Goal: Task Accomplishment & Management: Manage account settings

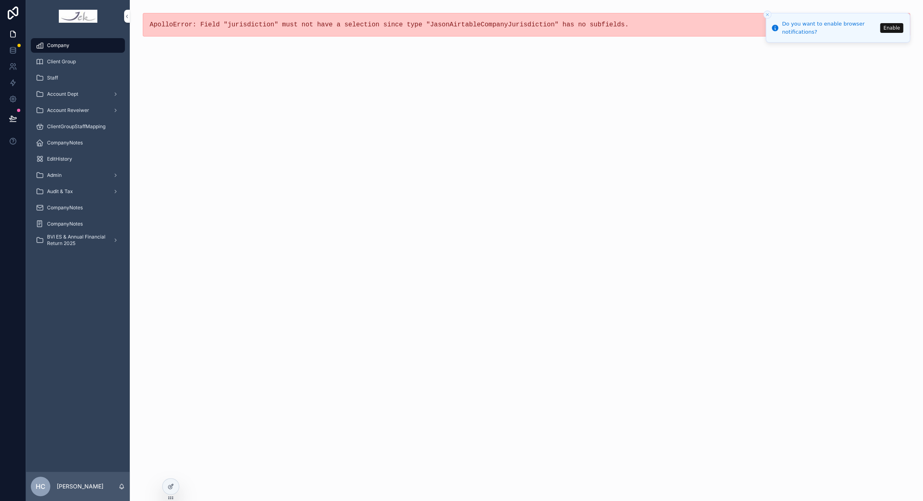
click at [600, 28] on pre "ApolloError: Field "jurisdiction" must not have a selection since type "JasonAi…" at bounding box center [527, 25] width 754 height 10
click at [65, 45] on span "Company" at bounding box center [58, 45] width 22 height 6
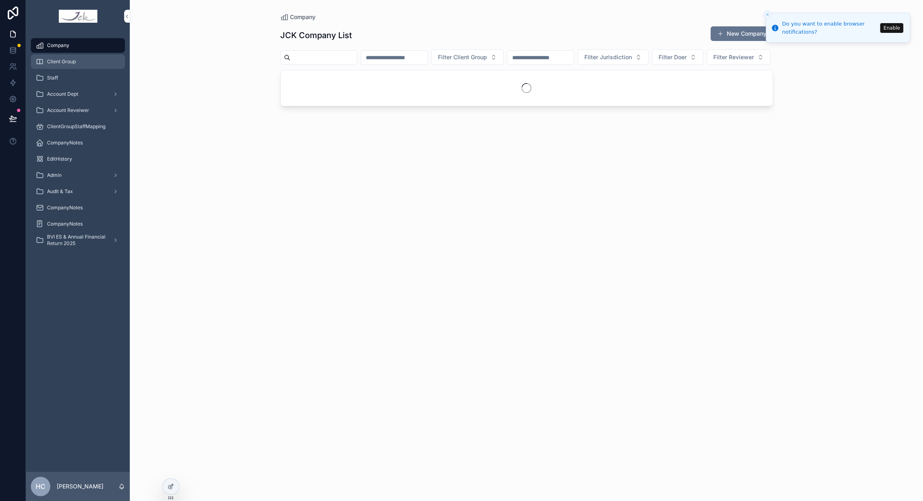
click at [71, 61] on span "Client Group" at bounding box center [61, 61] width 29 height 6
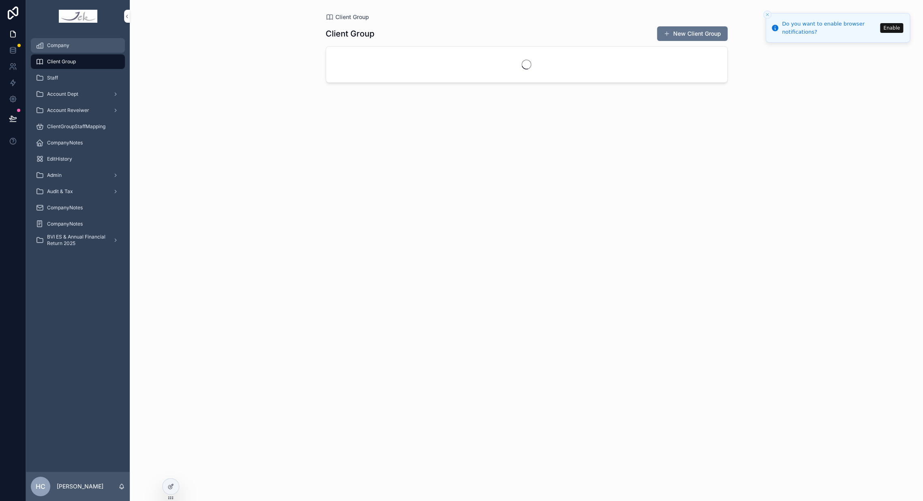
click at [76, 46] on div "Company" at bounding box center [78, 45] width 84 height 13
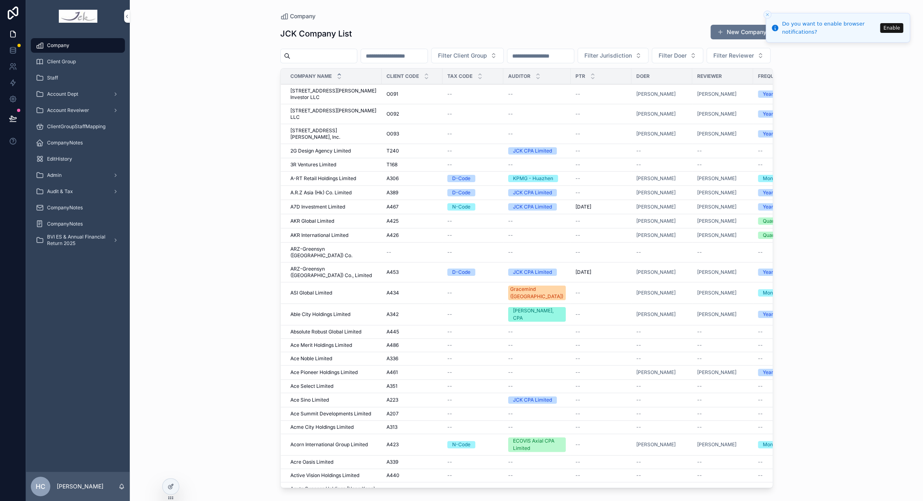
scroll to position [45, 0]
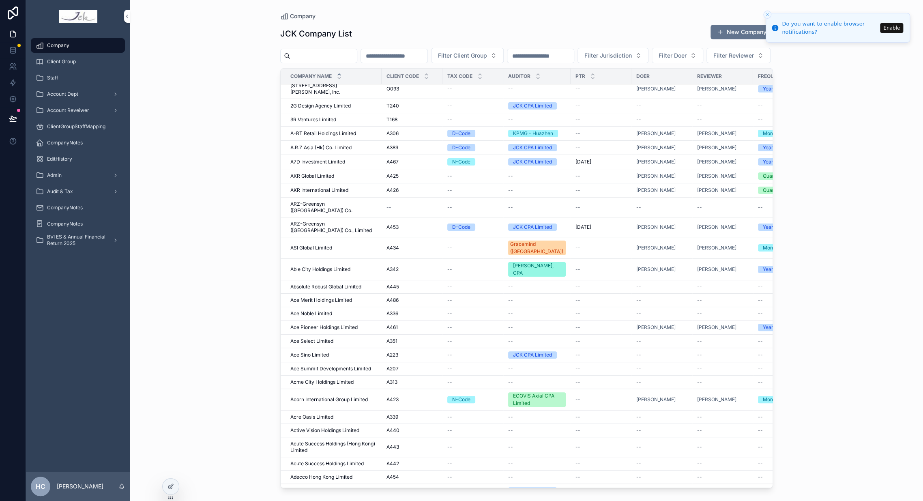
click at [313, 396] on span "Acorn International Group Limited" at bounding box center [328, 399] width 77 height 6
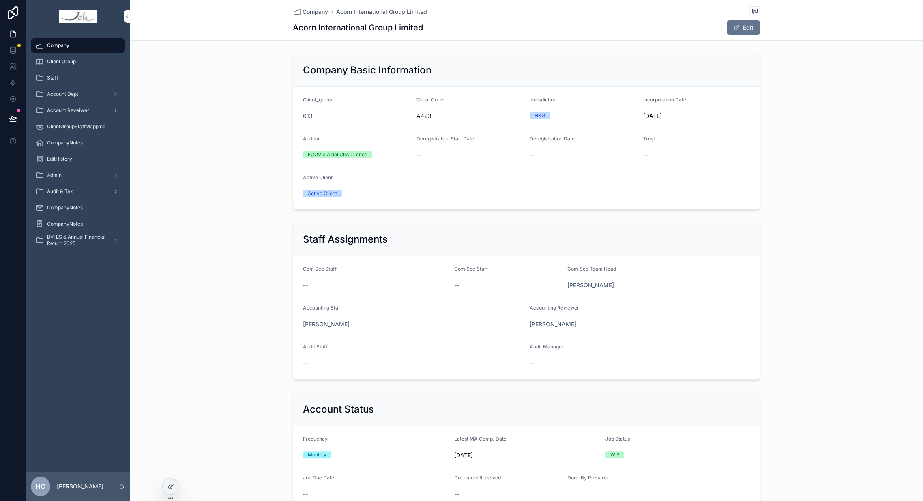
click at [201, 264] on div "Staff Assignments Com Sec Staff -- Com Sec Staff -- Com Sec Team Head [PERSON_N…" at bounding box center [526, 300] width 793 height 163
click at [767, 15] on line "Close toast" at bounding box center [767, 14] width 2 height 2
click at [537, 115] on div "HKG" at bounding box center [540, 115] width 11 height 7
click at [539, 114] on div "HKG" at bounding box center [540, 115] width 11 height 7
click at [808, 253] on div "Staff Assignments Com Sec Staff -- Com Sec Staff -- Com Sec Team Head [PERSON_N…" at bounding box center [526, 300] width 793 height 163
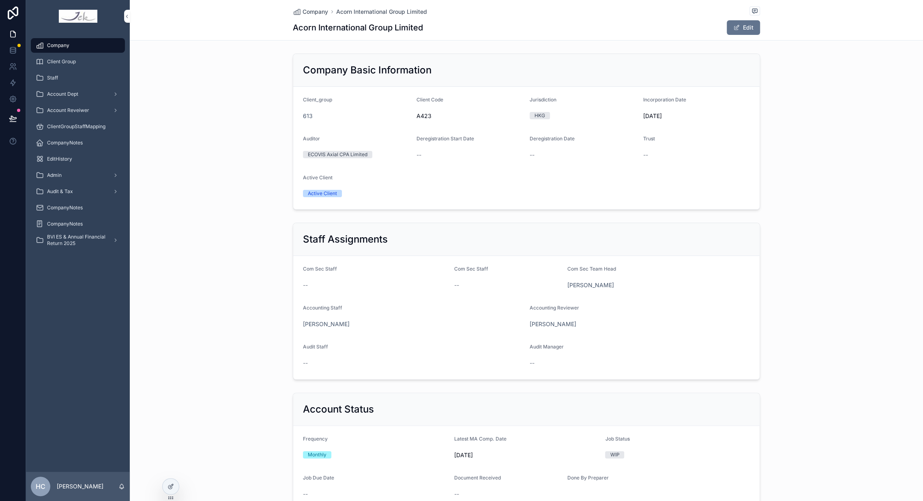
click at [600, 28] on div "Acorn International Group Limited Edit" at bounding box center [526, 27] width 467 height 15
click at [797, 382] on div "Staff Assignments Com Sec Staff -- Com Sec Staff -- Com Sec Team Head [PERSON_N…" at bounding box center [526, 300] width 793 height 163
click at [169, 488] on icon at bounding box center [171, 486] width 6 height 6
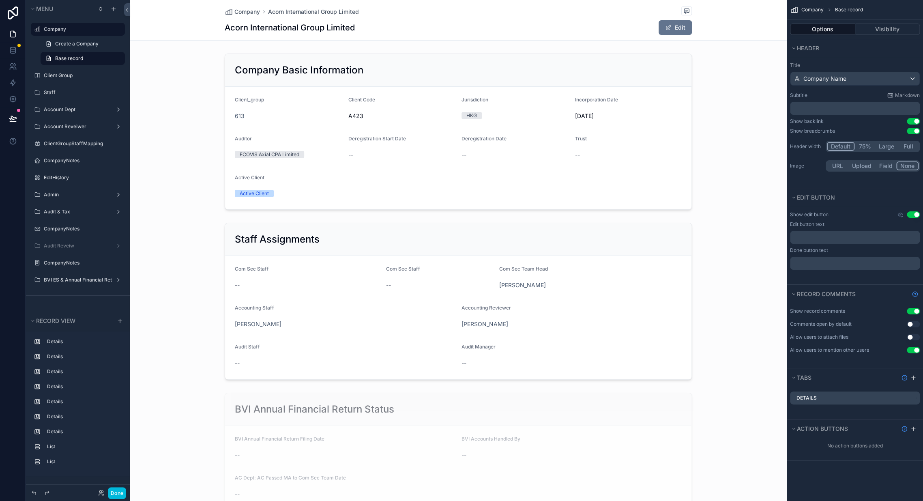
click at [444, 23] on div "Acorn International Group Limited Edit" at bounding box center [458, 27] width 467 height 15
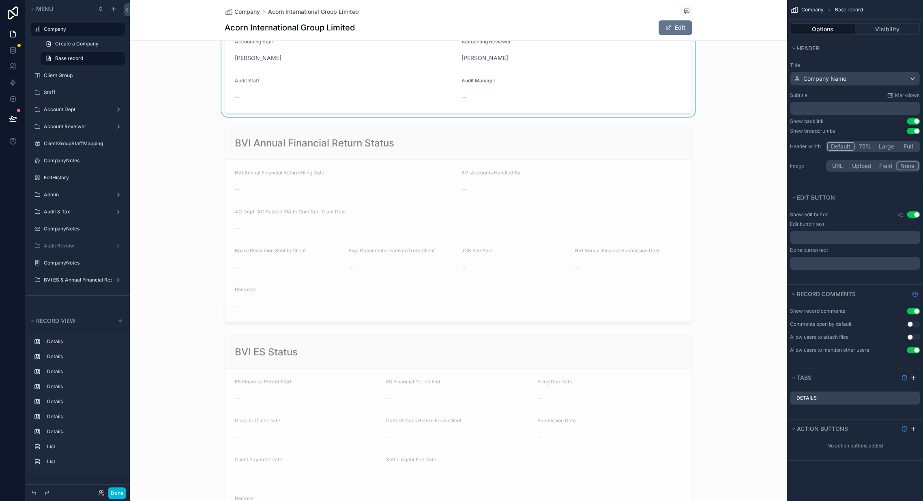
scroll to position [270, 0]
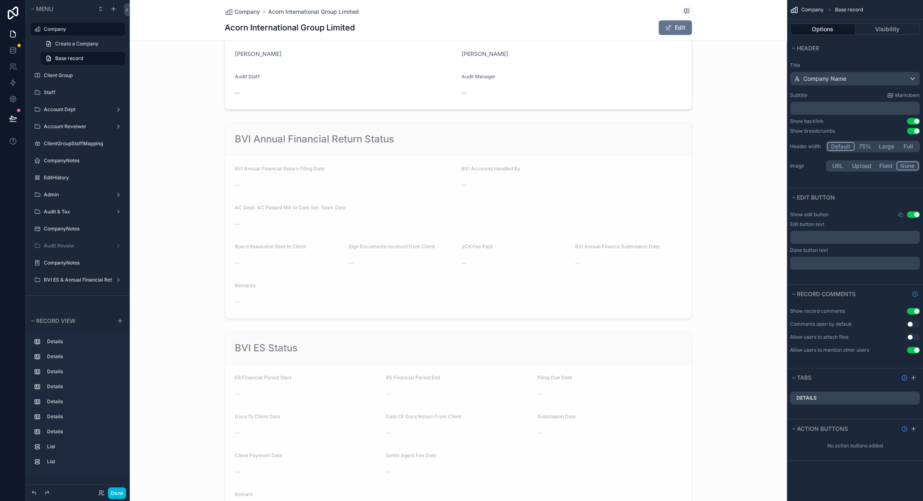
click at [829, 397] on div "Details" at bounding box center [855, 397] width 130 height 13
click at [914, 378] on icon "scrollable content" at bounding box center [913, 377] width 6 height 6
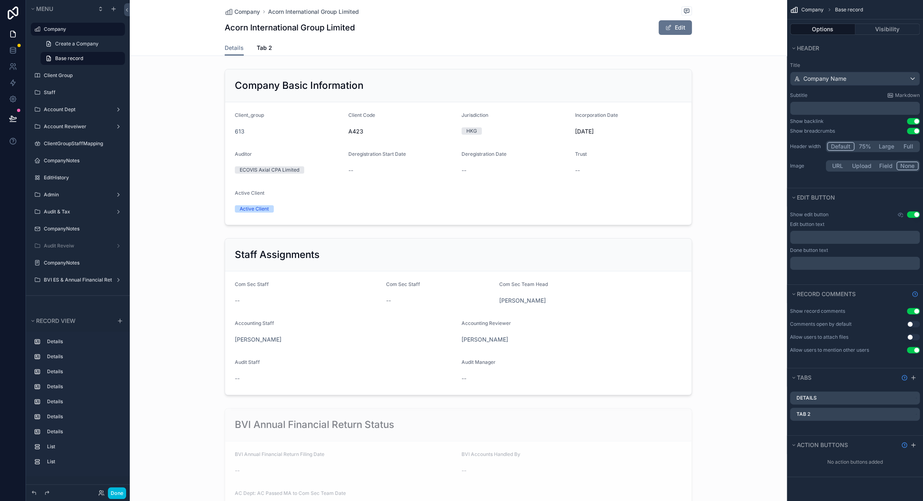
click at [0, 0] on icon "scrollable content" at bounding box center [0, 0] width 0 height 0
click at [873, 457] on div "Remove tab" at bounding box center [869, 461] width 69 height 10
click at [0, 0] on icon "scrollable content" at bounding box center [0, 0] width 0 height 0
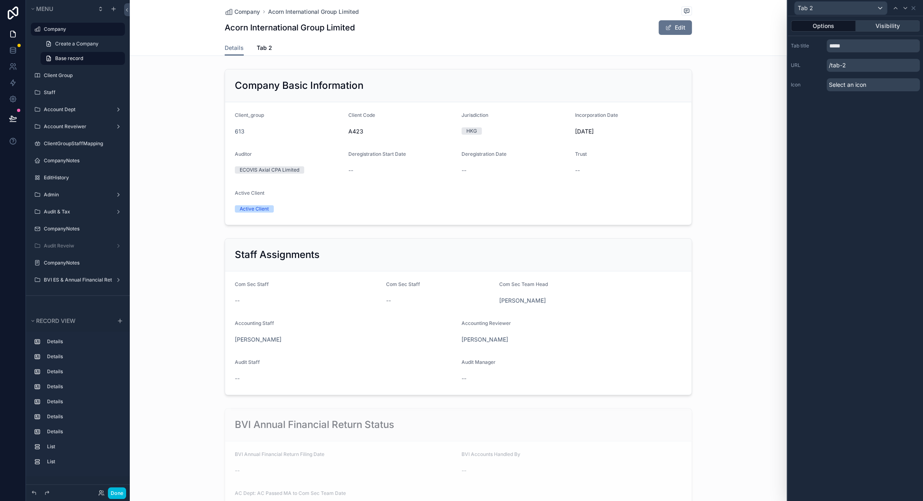
click at [877, 29] on button "Visibility" at bounding box center [888, 25] width 64 height 11
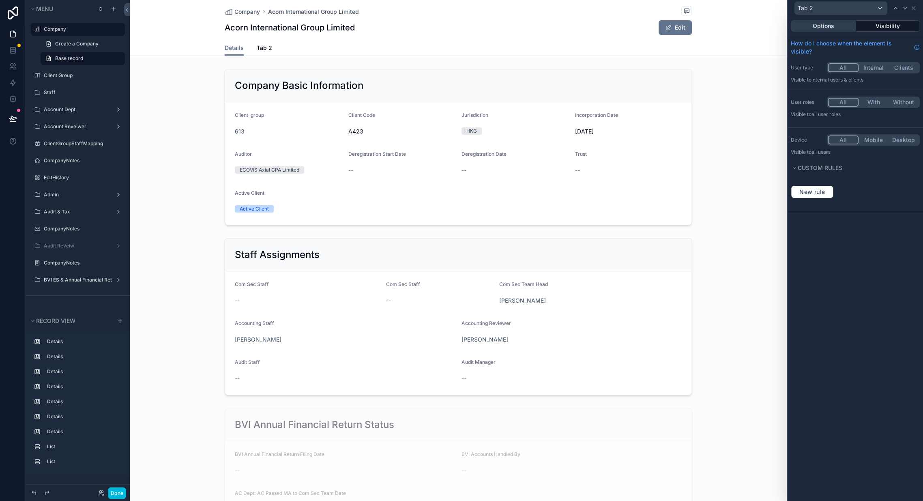
click at [831, 23] on button "Options" at bounding box center [823, 25] width 65 height 11
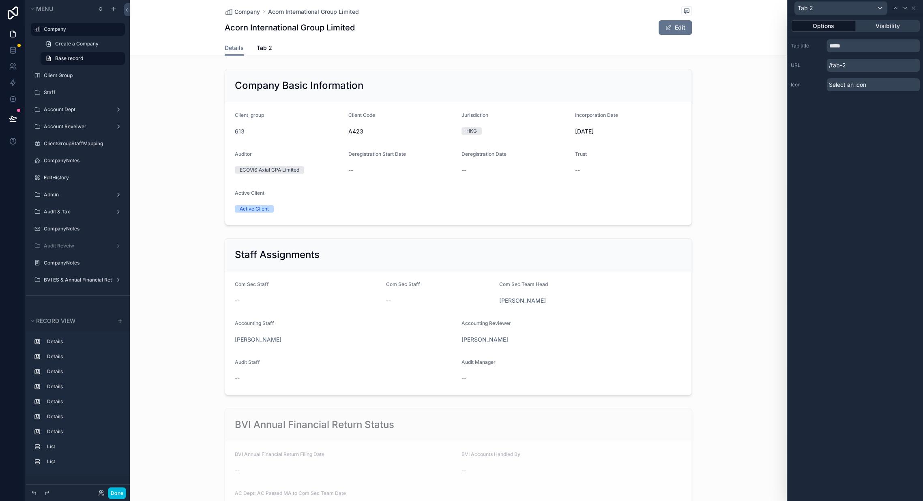
click at [874, 23] on button "Visibility" at bounding box center [888, 25] width 64 height 11
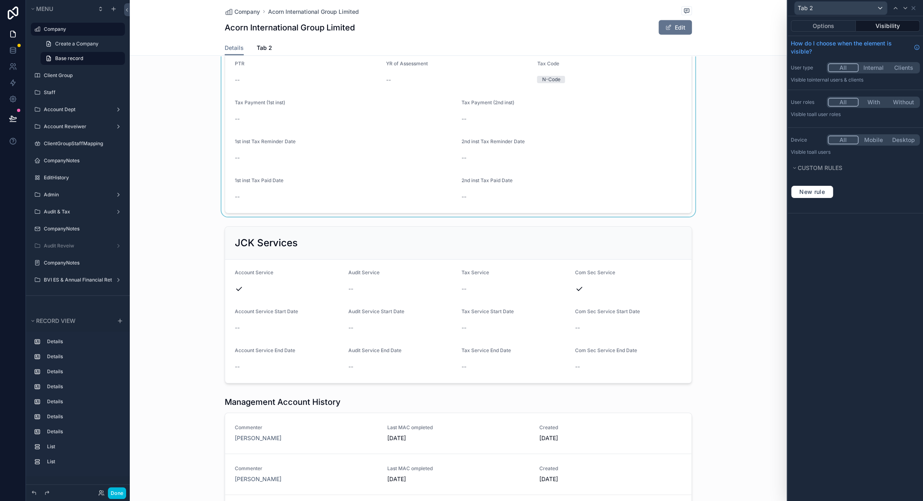
scroll to position [1081, 0]
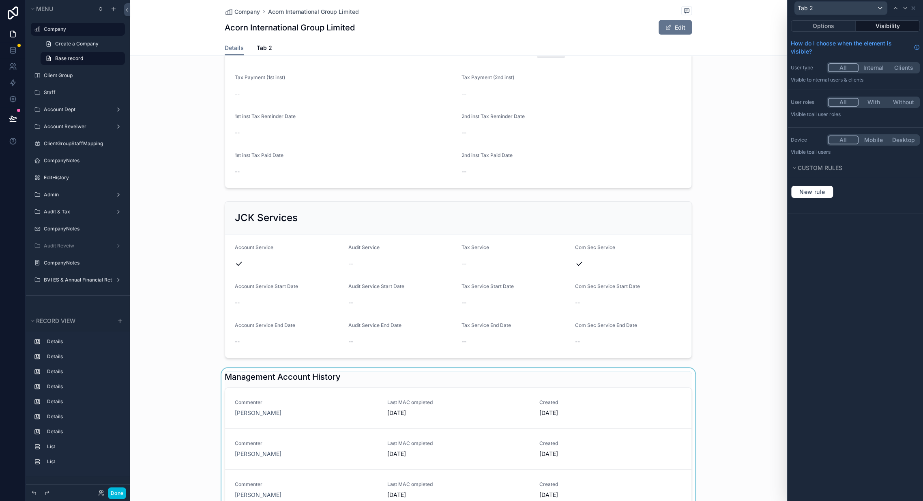
drag, startPoint x: 568, startPoint y: 382, endPoint x: 575, endPoint y: 382, distance: 6.9
click at [568, 382] on div "scrollable content" at bounding box center [458, 493] width 657 height 251
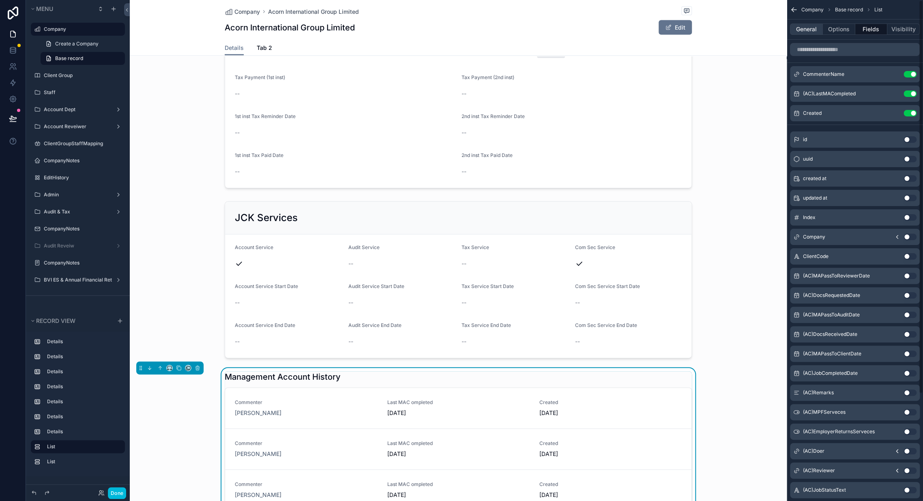
click at [808, 29] on button "General" at bounding box center [806, 29] width 33 height 11
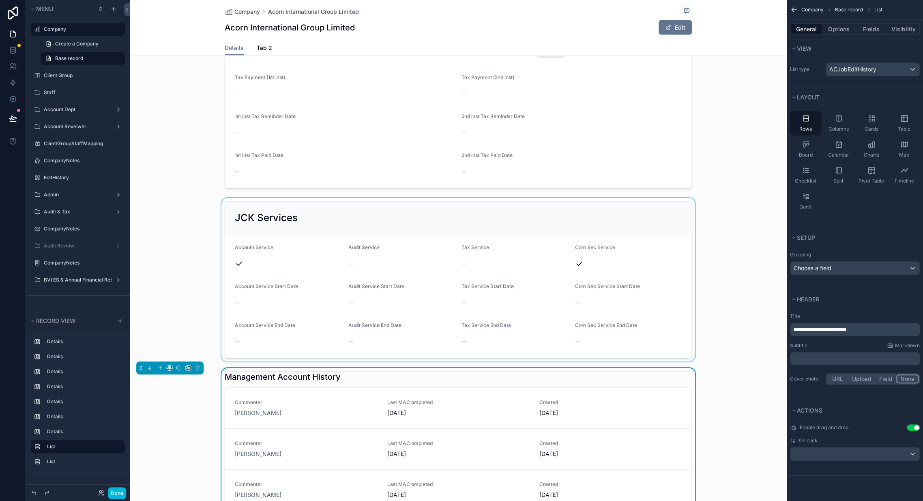
click at [589, 223] on div "scrollable content" at bounding box center [458, 279] width 657 height 163
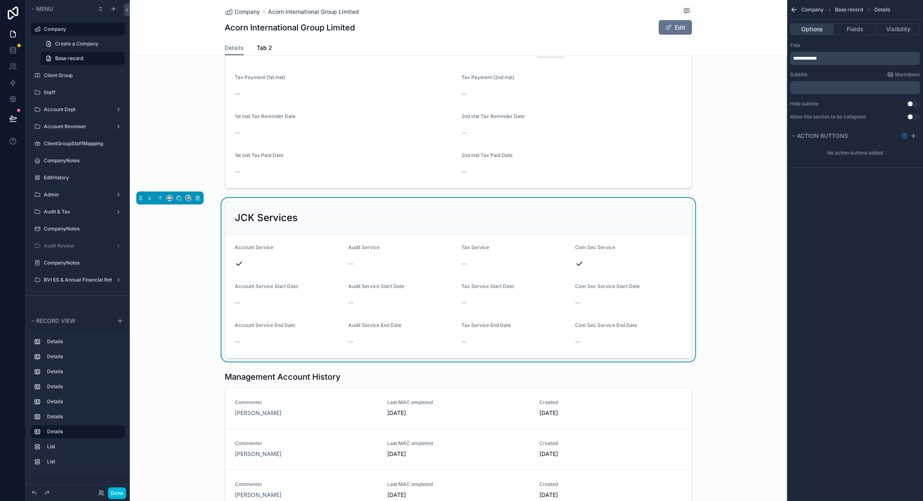
click at [814, 28] on button "Options" at bounding box center [811, 29] width 43 height 11
click at [817, 30] on button "Options" at bounding box center [811, 29] width 43 height 11
click at [857, 25] on button "Fields" at bounding box center [855, 29] width 43 height 11
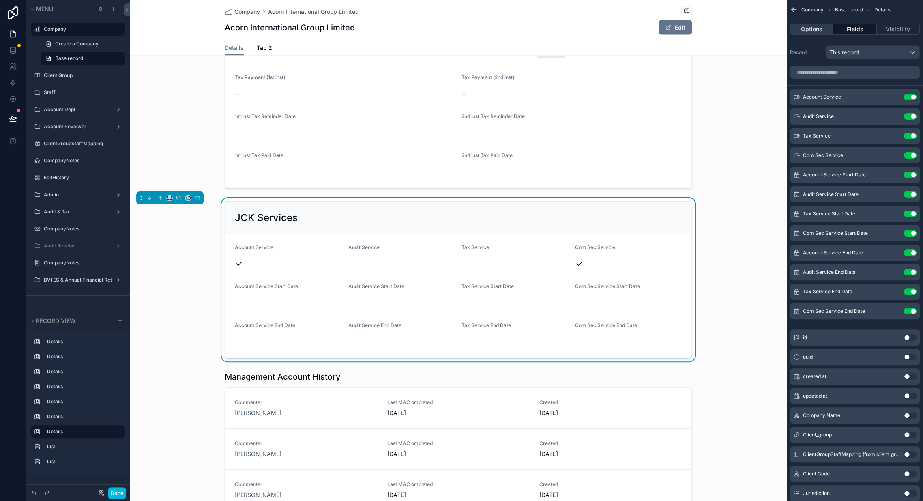
click at [811, 32] on button "Options" at bounding box center [811, 29] width 43 height 11
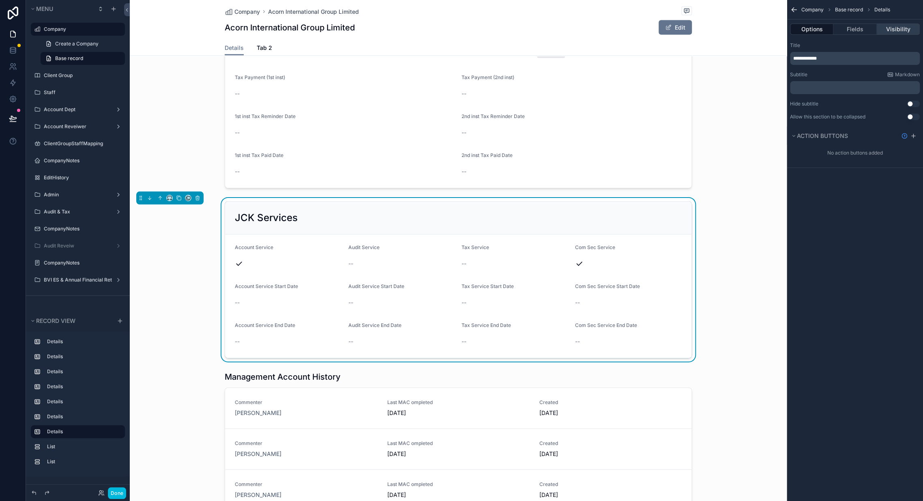
click at [892, 29] on button "Visibility" at bounding box center [898, 29] width 43 height 11
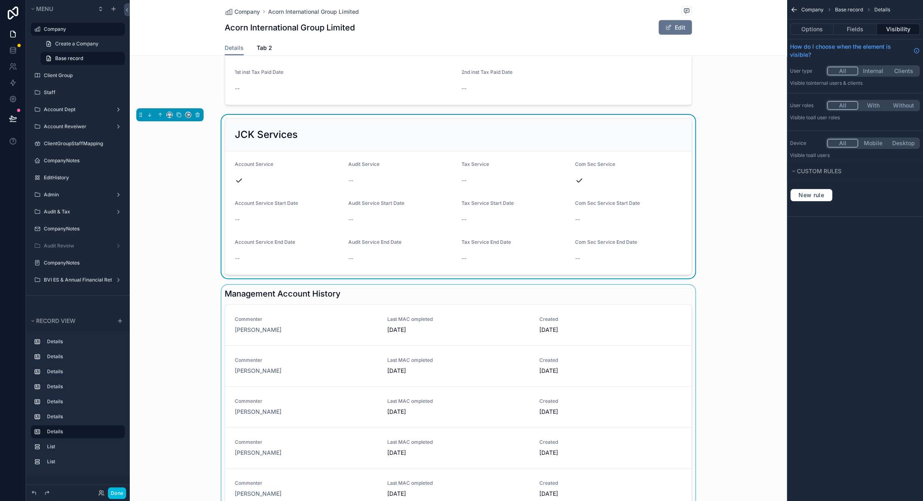
scroll to position [1171, 0]
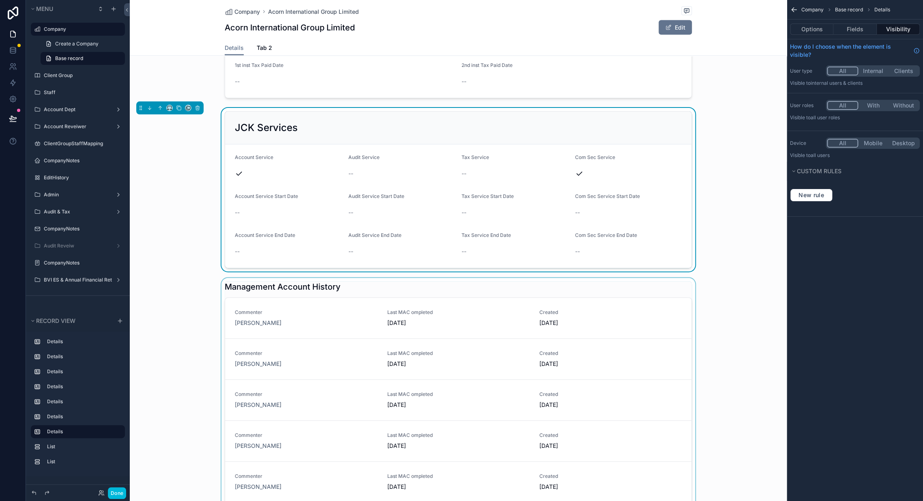
click at [622, 279] on div "scrollable content" at bounding box center [458, 403] width 657 height 251
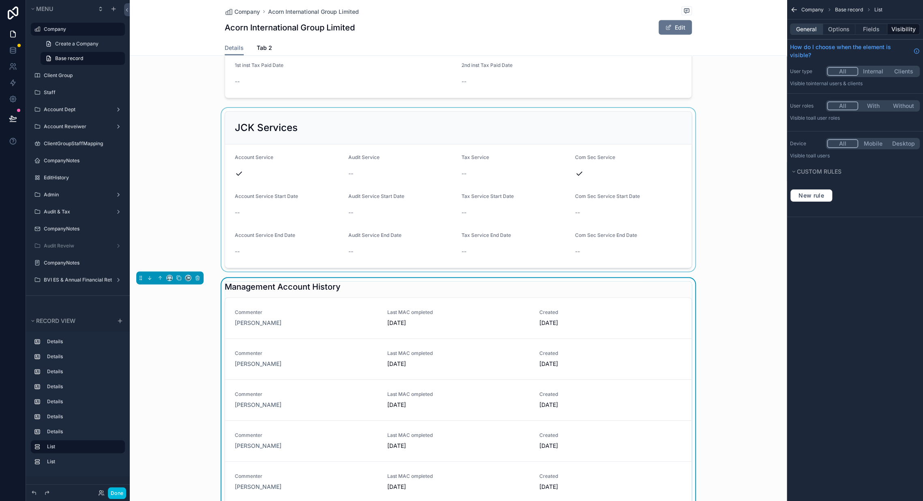
click at [807, 30] on button "General" at bounding box center [806, 29] width 33 height 11
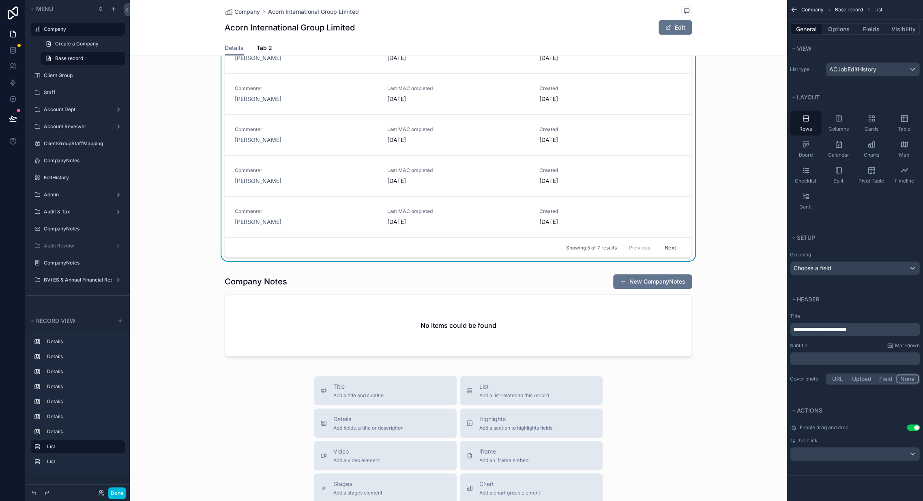
scroll to position [1442, 0]
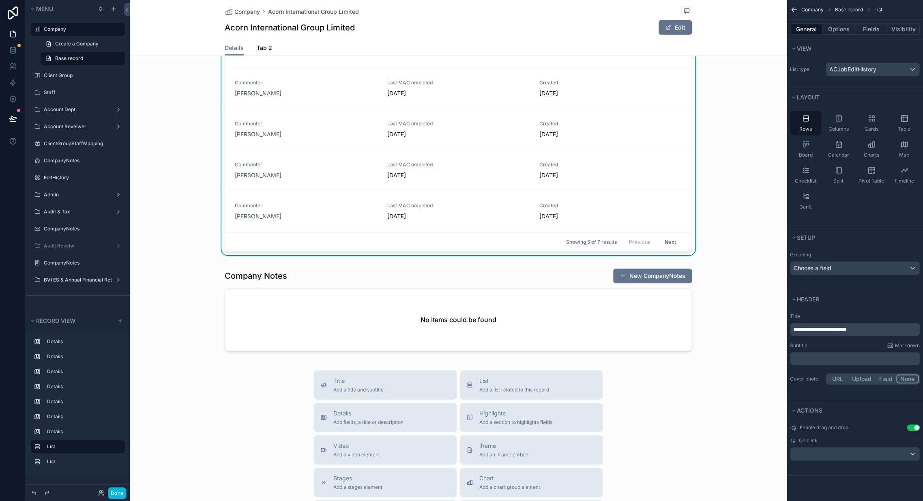
click at [739, 323] on div "scrollable content" at bounding box center [458, 311] width 657 height 92
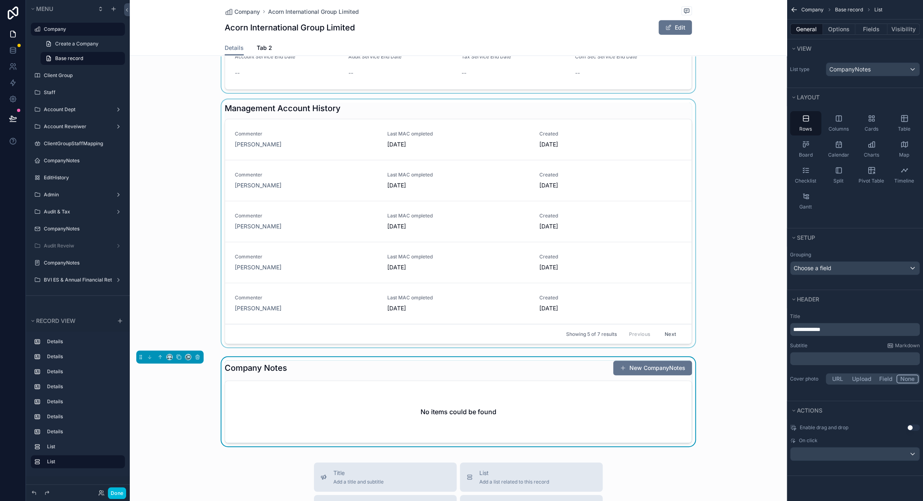
scroll to position [1352, 0]
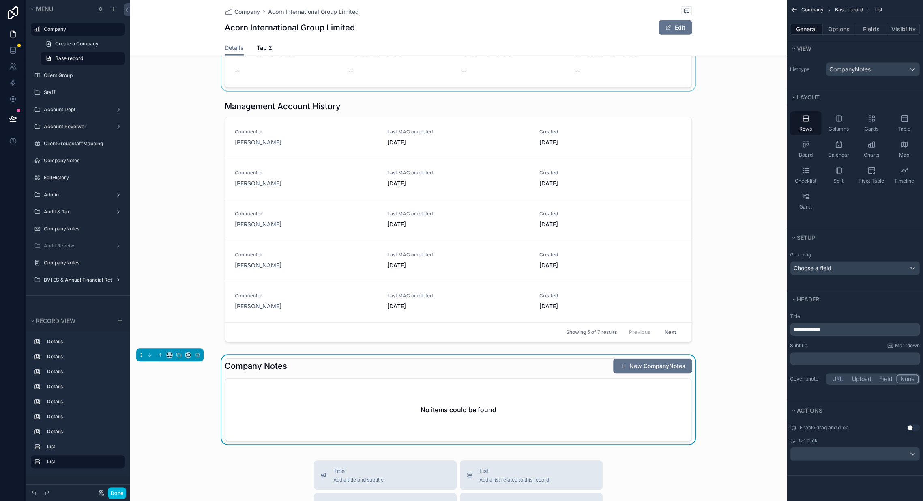
click at [166, 262] on div "scrollable content" at bounding box center [458, 222] width 657 height 251
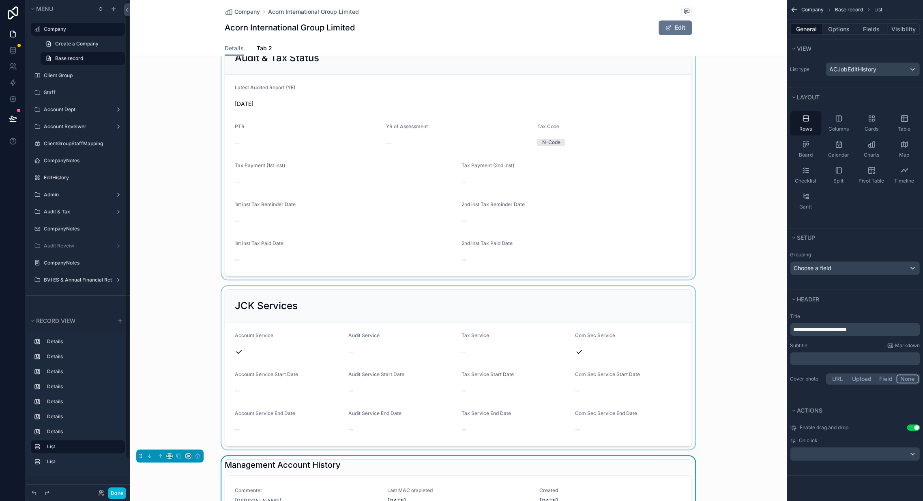
scroll to position [991, 0]
click at [260, 45] on span "Tab 2" at bounding box center [264, 48] width 15 height 8
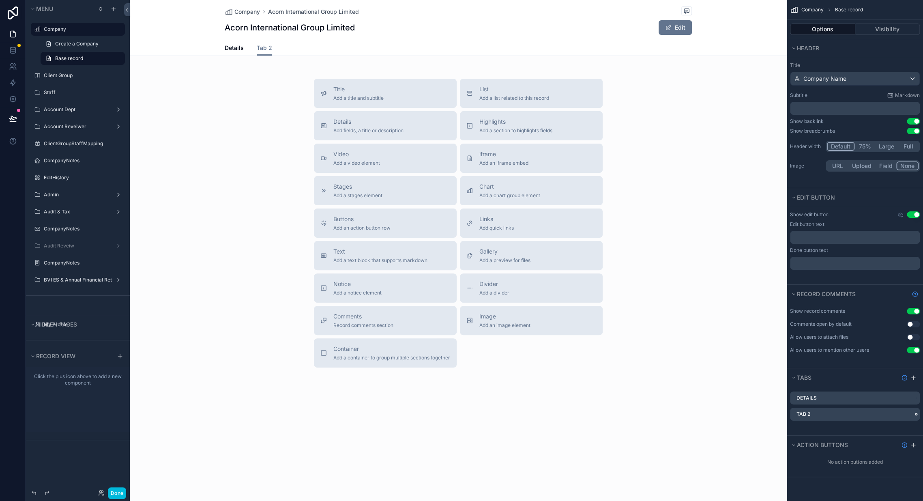
click at [0, 0] on icon "scrollable content" at bounding box center [0, 0] width 0 height 0
click at [71, 275] on div "scrollable content" at bounding box center [461, 250] width 923 height 501
click at [78, 280] on label "BVI ES & Annual Financial Return 2025" at bounding box center [78, 280] width 68 height 6
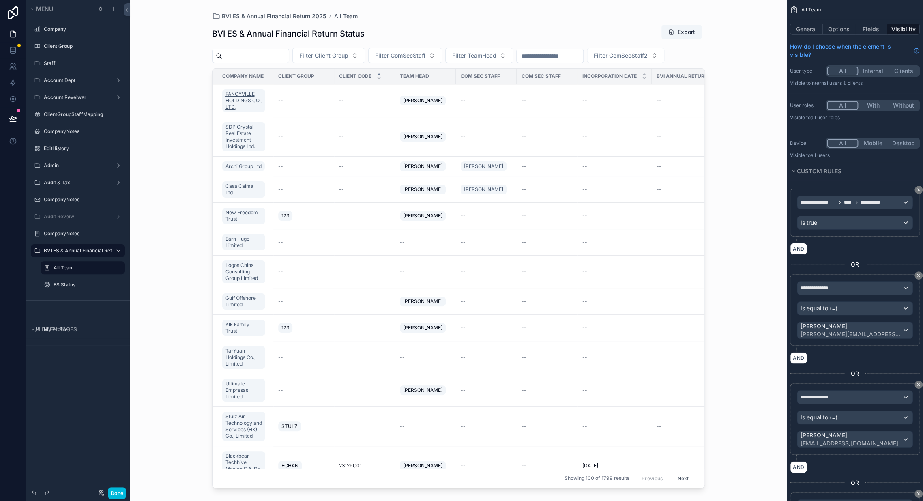
click at [242, 110] on span "FANCYVILLE HOLDINGS CO., LTD." at bounding box center [244, 100] width 37 height 19
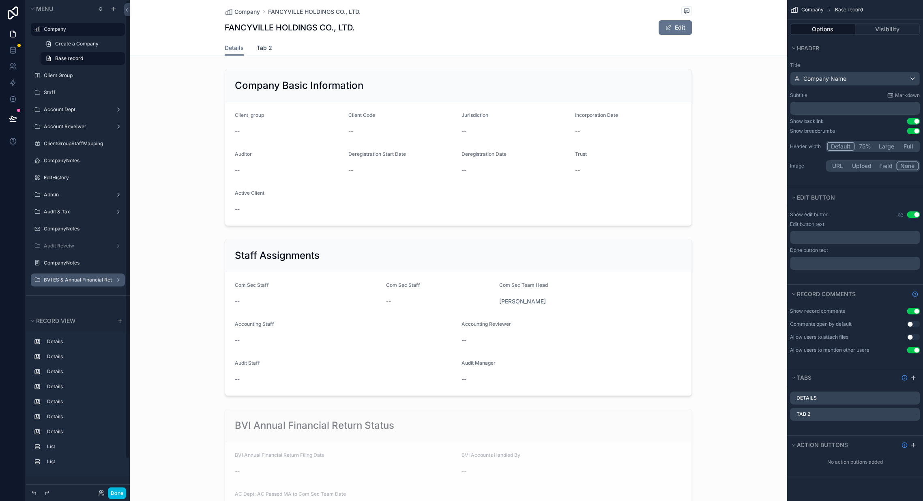
click at [263, 47] on span "Tab 2" at bounding box center [264, 48] width 15 height 8
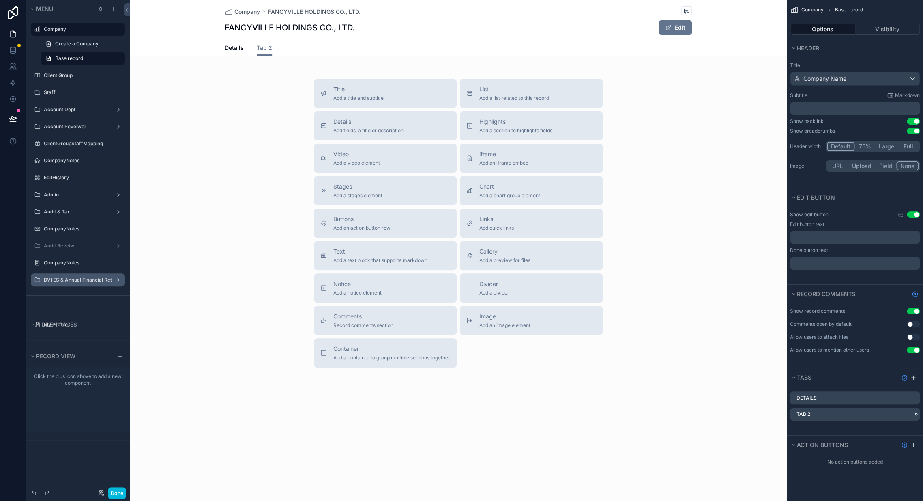
click at [0, 0] on icon "scrollable content" at bounding box center [0, 0] width 0 height 0
click at [881, 443] on div "Remove tab" at bounding box center [869, 445] width 69 height 10
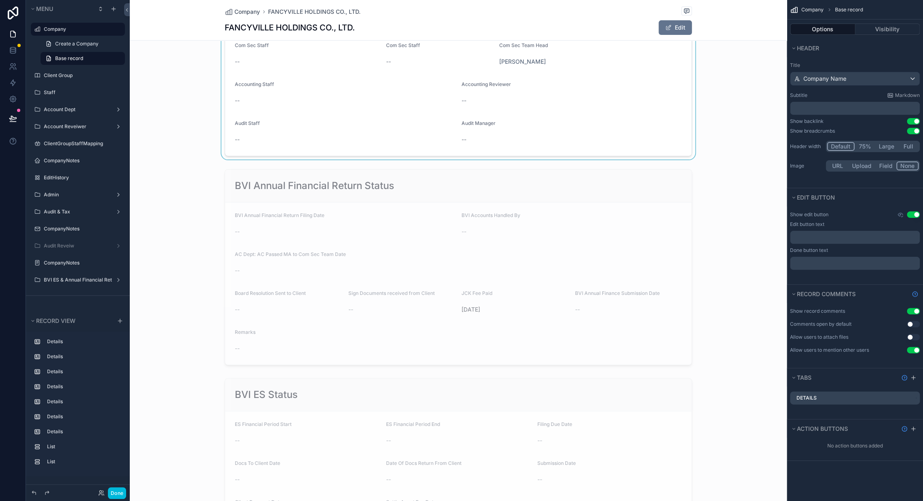
scroll to position [225, 0]
click at [380, 215] on div "scrollable content" at bounding box center [458, 266] width 657 height 202
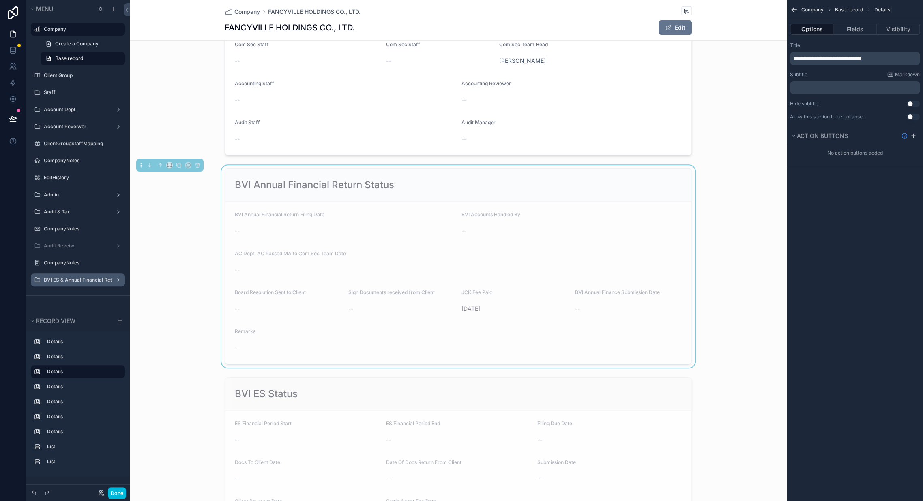
click at [79, 280] on label "BVI ES & Annual Financial Return 2025" at bounding box center [78, 280] width 68 height 6
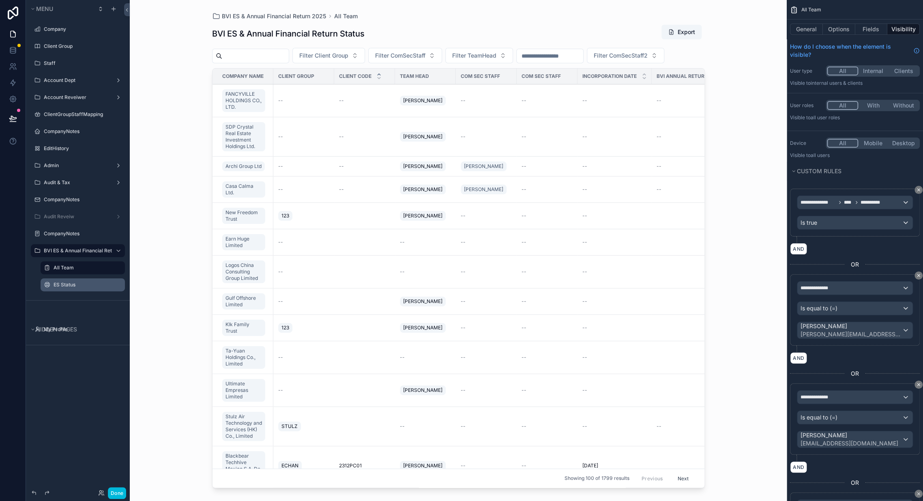
click at [68, 284] on label "ES Status" at bounding box center [87, 284] width 67 height 6
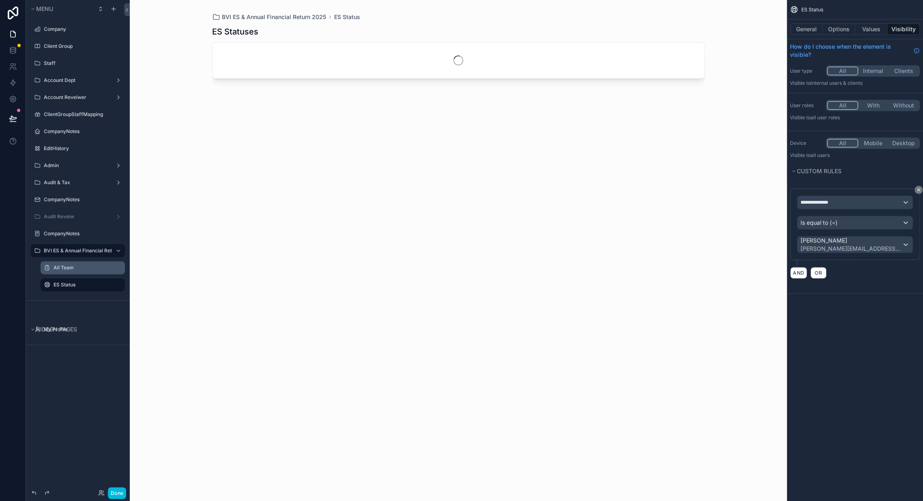
click at [71, 266] on label "All Team" at bounding box center [87, 267] width 67 height 6
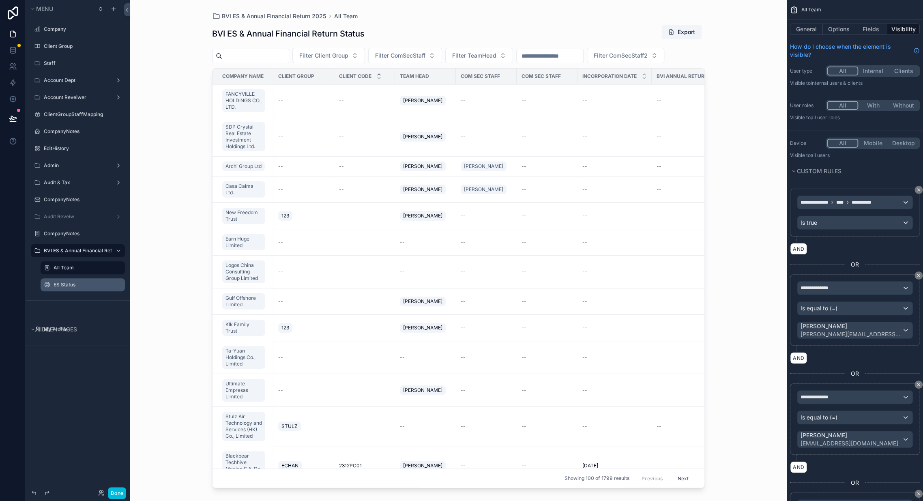
click at [65, 249] on label "BVI ES & Annual Financial Return 2025" at bounding box center [78, 250] width 68 height 6
click at [249, 54] on div "scrollable content" at bounding box center [458, 245] width 519 height 491
click at [56, 27] on label "Company" at bounding box center [82, 29] width 76 height 6
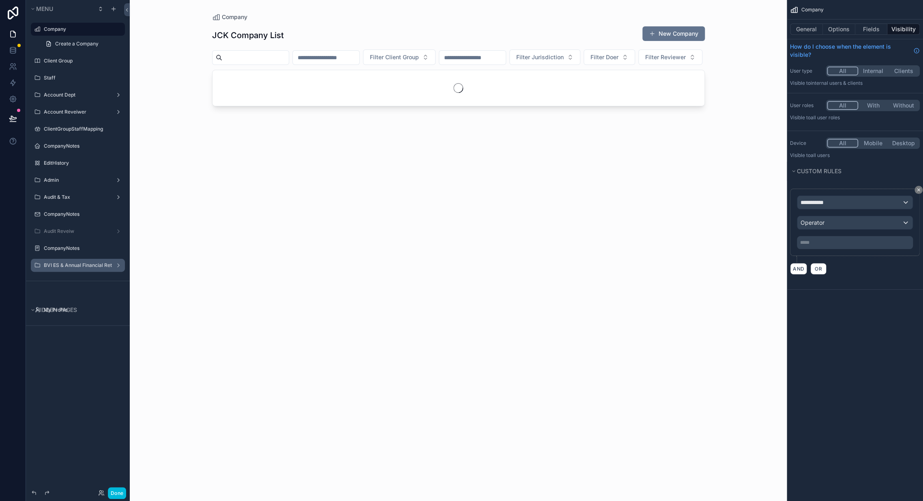
click at [250, 58] on div "scrollable content" at bounding box center [458, 245] width 519 height 491
click at [257, 58] on input "scrollable content" at bounding box center [255, 57] width 67 height 11
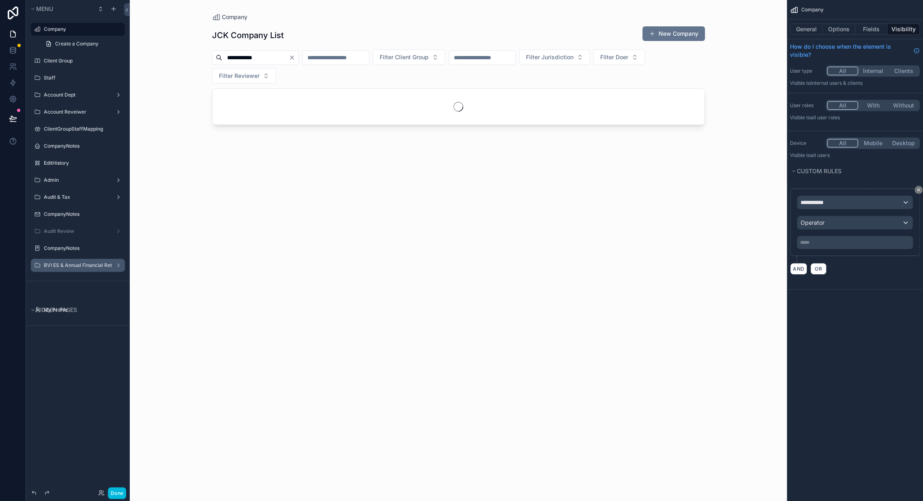
type input "**********"
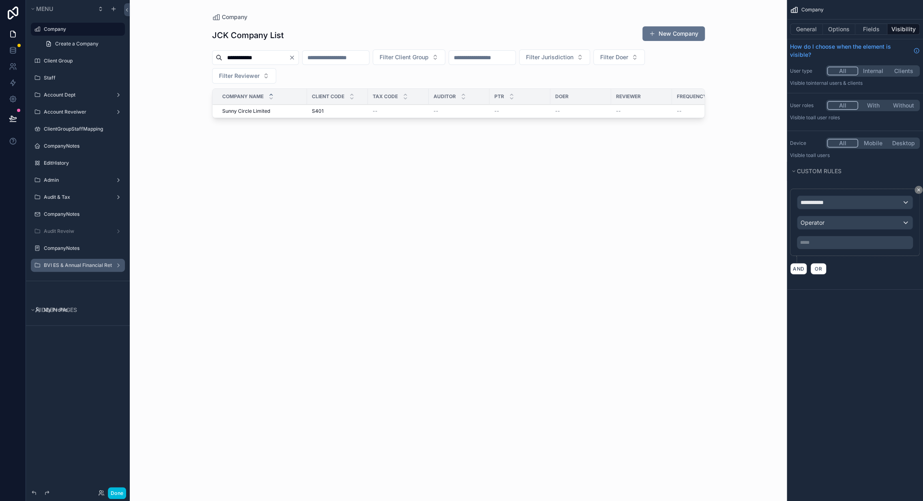
click at [251, 112] on span "Sunny Circle Limited" at bounding box center [246, 111] width 48 height 6
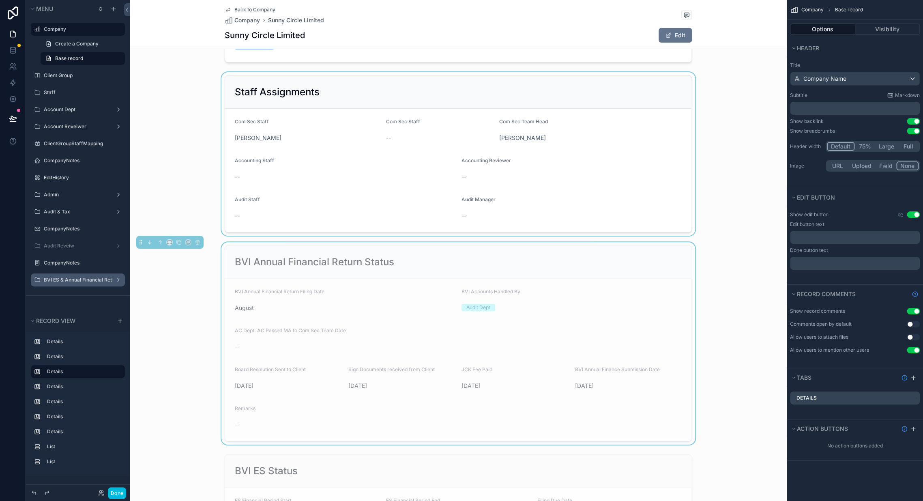
scroll to position [180, 0]
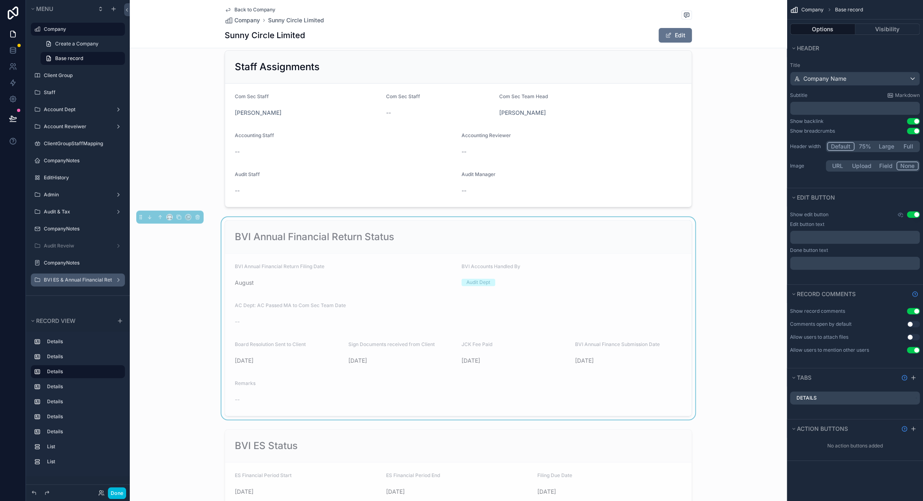
click at [469, 279] on div "Audit Dept" at bounding box center [478, 282] width 24 height 7
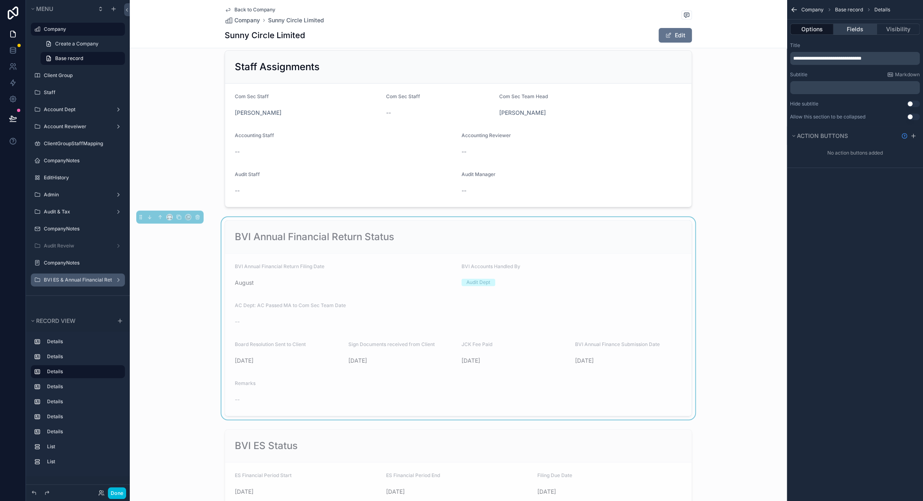
click at [855, 31] on button "Fields" at bounding box center [855, 29] width 43 height 11
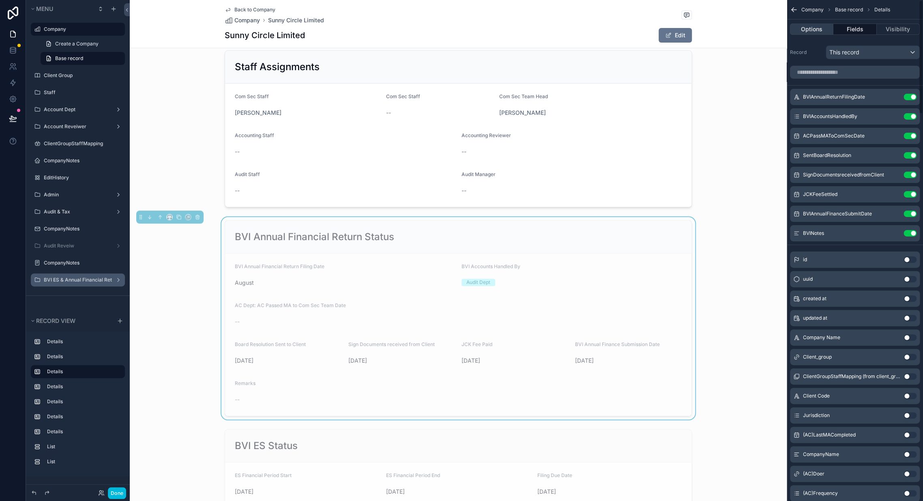
click at [808, 30] on button "Options" at bounding box center [811, 29] width 43 height 11
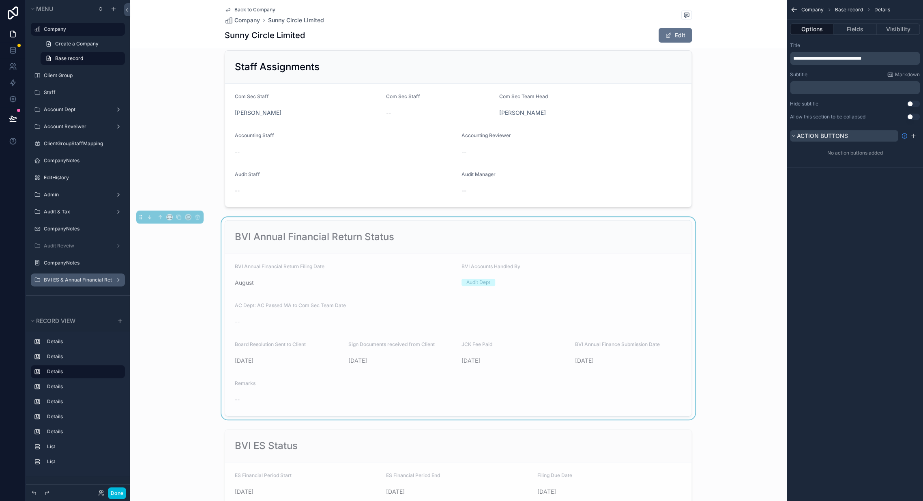
click at [795, 136] on icon "scrollable content" at bounding box center [793, 135] width 5 height 5
click at [796, 136] on button "Action buttons" at bounding box center [844, 135] width 108 height 11
click at [903, 28] on button "Visibility" at bounding box center [898, 29] width 43 height 11
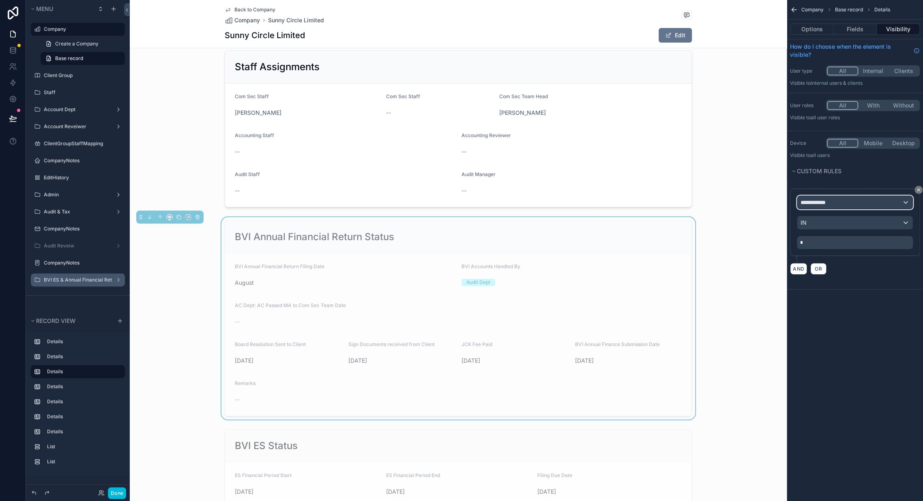
click at [860, 203] on div "**********" at bounding box center [854, 202] width 115 height 13
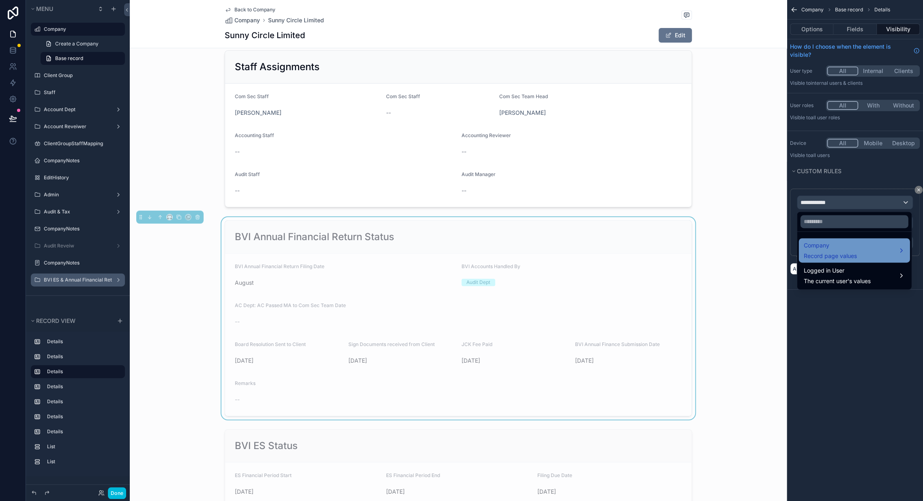
click at [857, 250] on div "Company Record page values" at bounding box center [853, 250] width 101 height 19
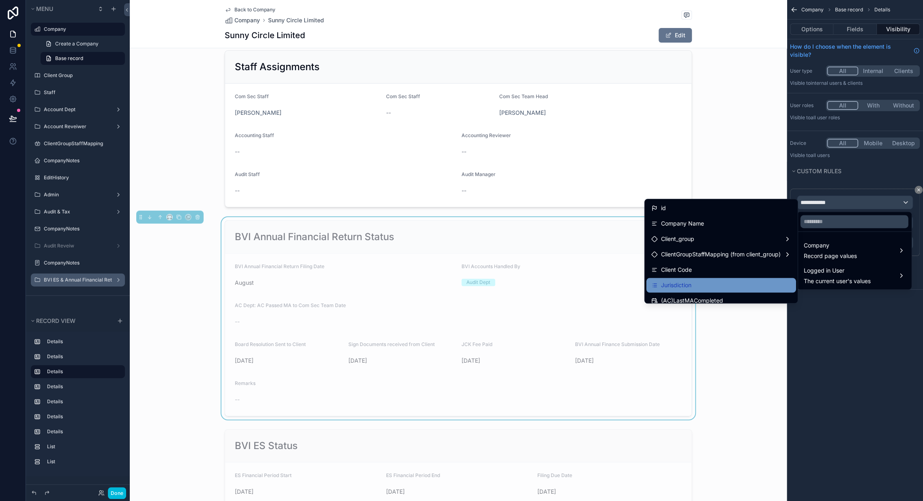
click at [702, 280] on div "Jurisdiction" at bounding box center [721, 285] width 140 height 10
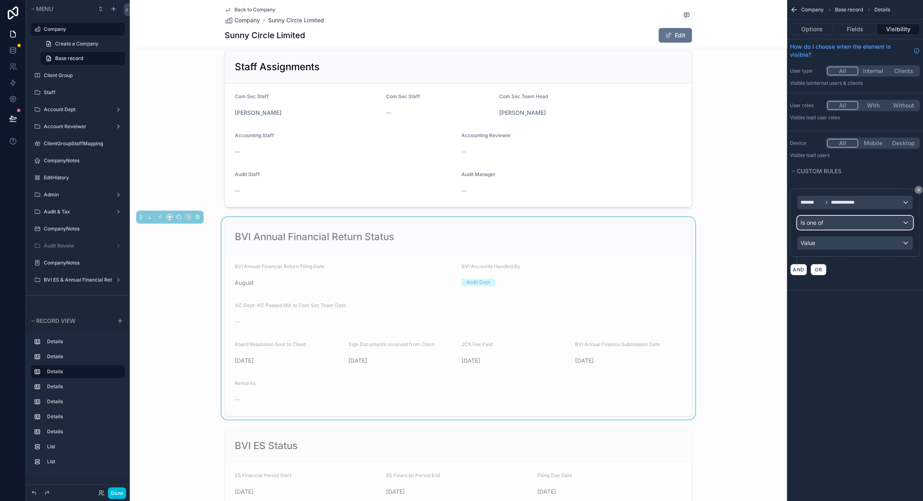
click at [864, 220] on div "Is one of" at bounding box center [854, 222] width 115 height 13
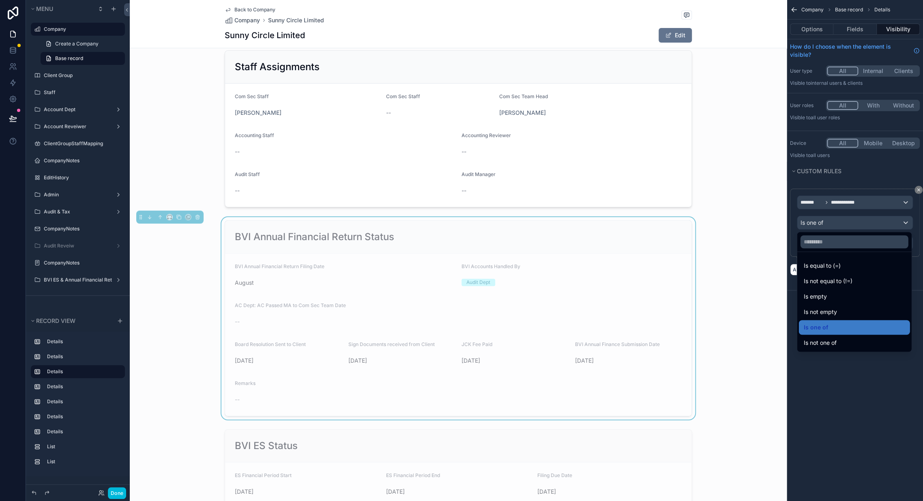
click at [836, 266] on span "Is equal to (=)" at bounding box center [821, 266] width 37 height 10
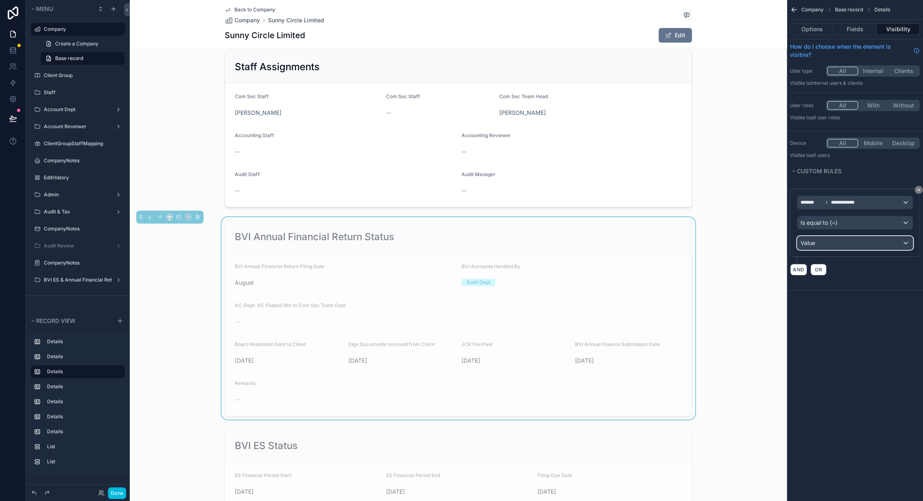
click at [842, 246] on div "Value" at bounding box center [854, 242] width 115 height 13
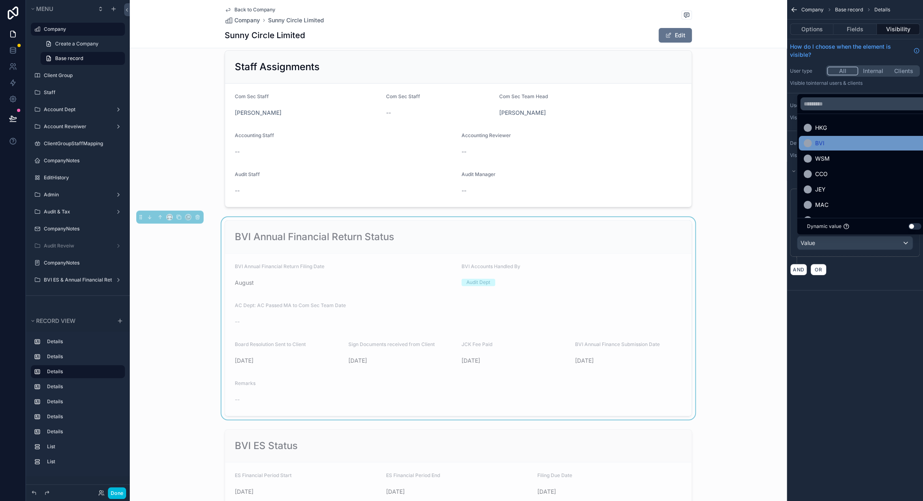
click at [832, 142] on div "BVI" at bounding box center [863, 143] width 121 height 10
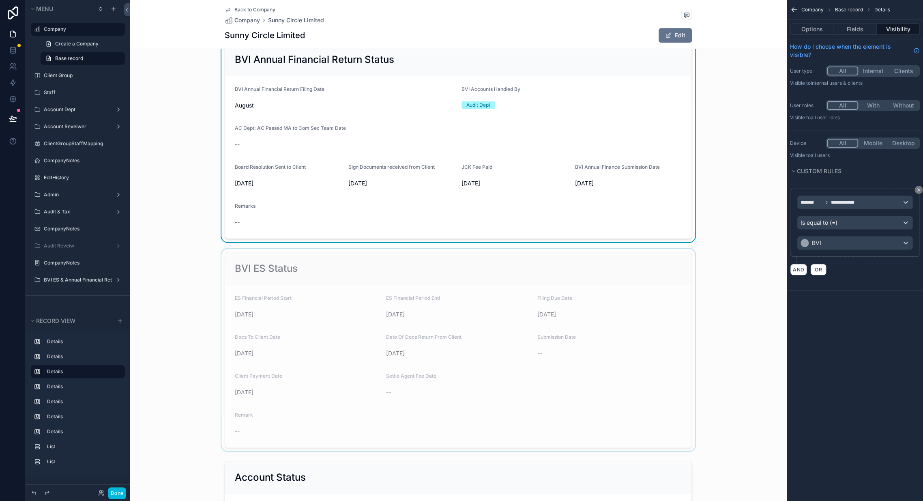
scroll to position [360, 0]
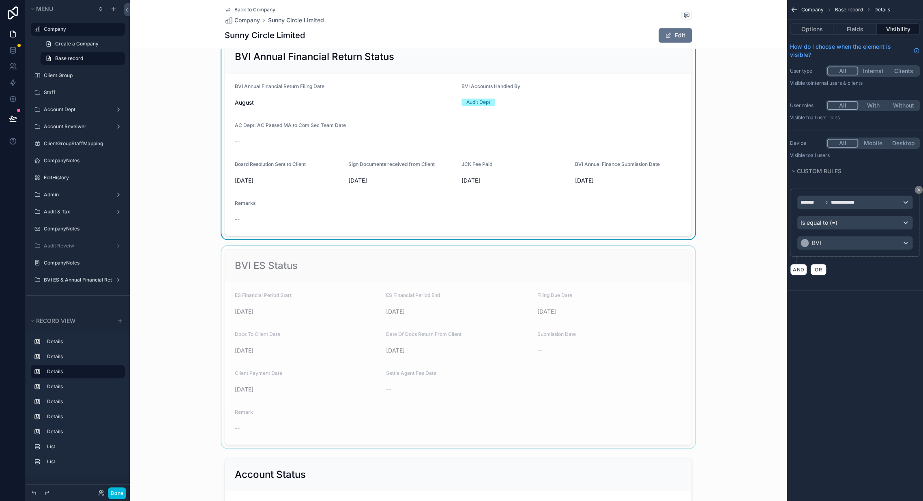
click at [634, 312] on div "scrollable content" at bounding box center [458, 347] width 657 height 202
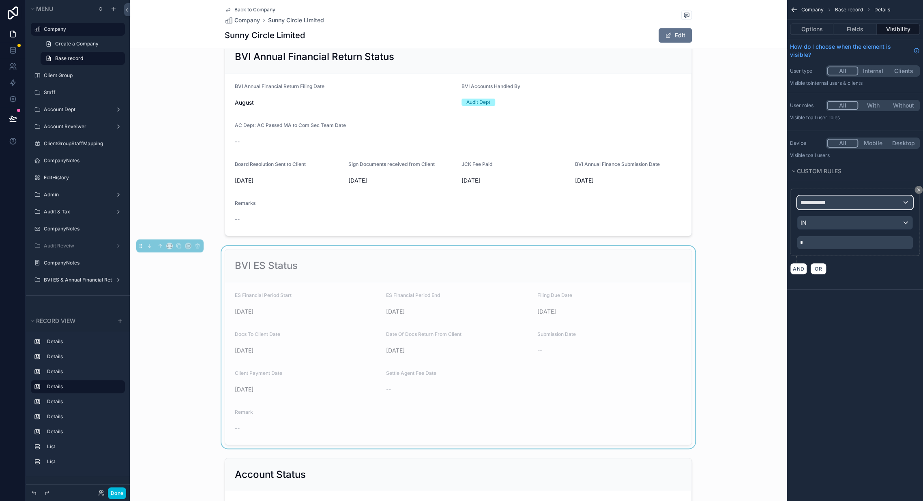
click at [842, 201] on div "**********" at bounding box center [854, 202] width 115 height 13
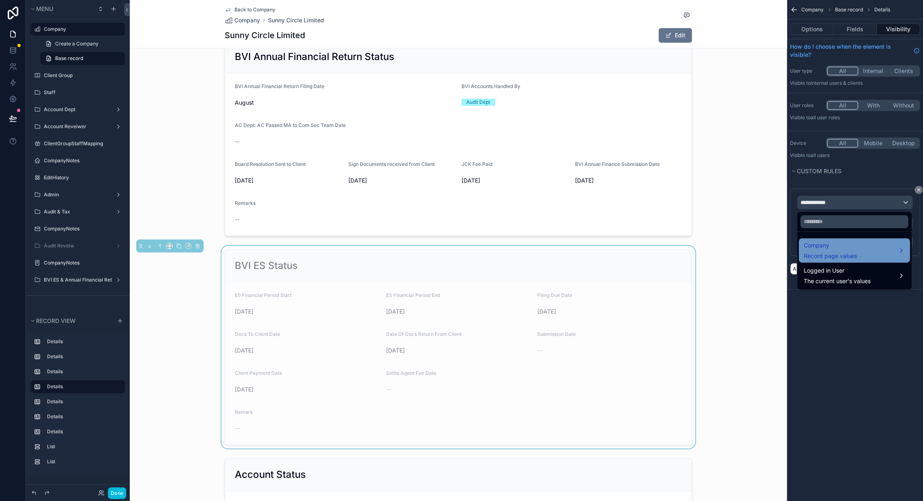
click at [842, 256] on span "Record page values" at bounding box center [829, 256] width 53 height 8
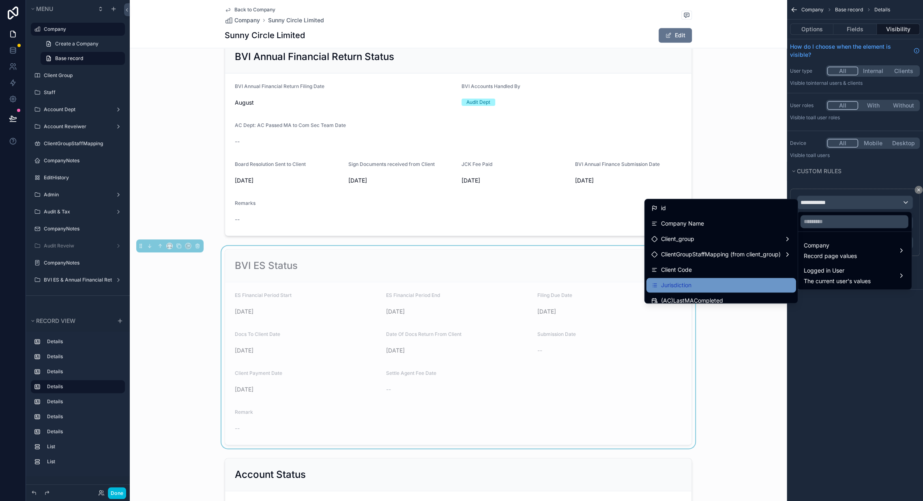
click at [702, 286] on div "Jurisdiction" at bounding box center [721, 285] width 140 height 10
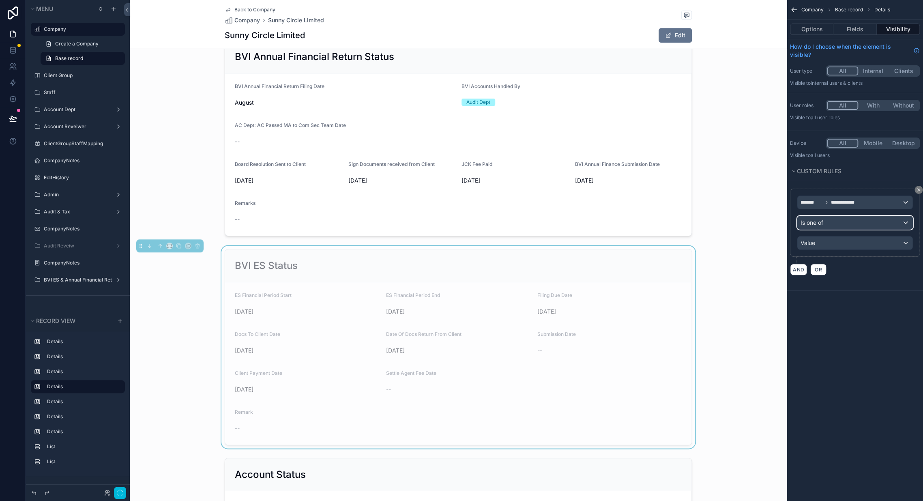
click at [834, 224] on div "Is one of" at bounding box center [854, 222] width 115 height 13
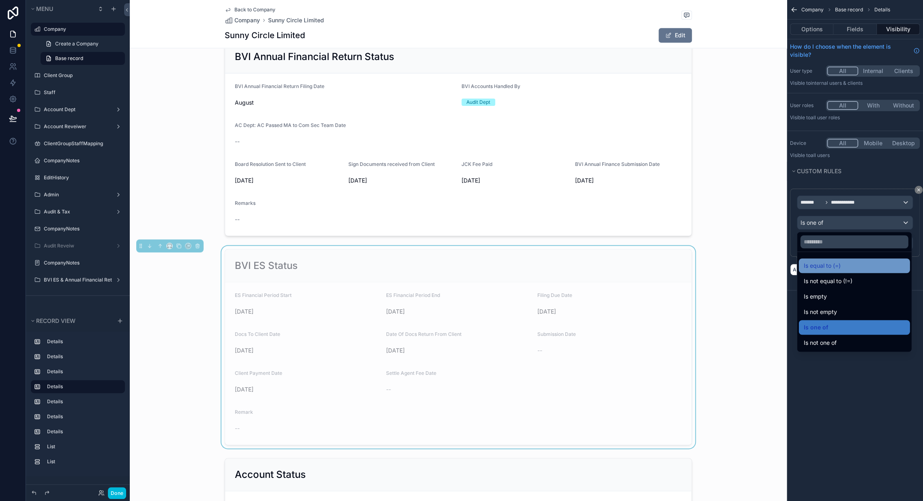
click at [836, 267] on span "Is equal to (=)" at bounding box center [821, 266] width 37 height 10
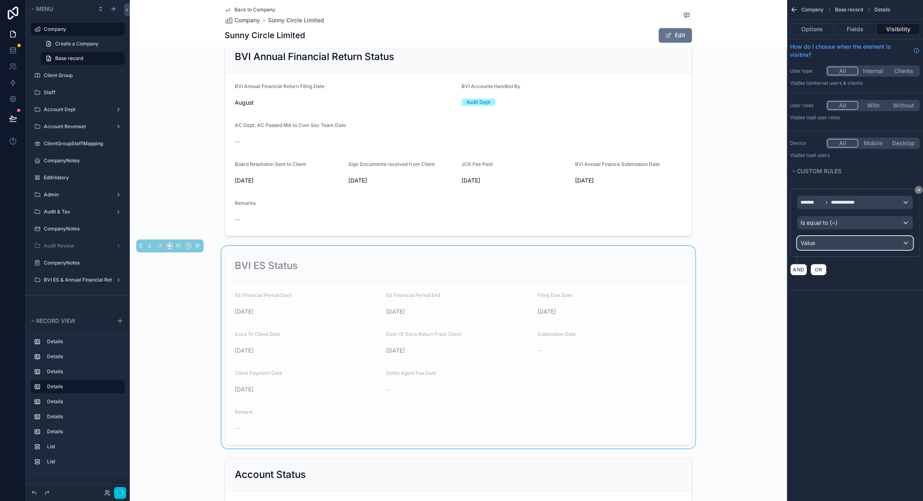
click at [832, 243] on div "Value" at bounding box center [854, 242] width 115 height 13
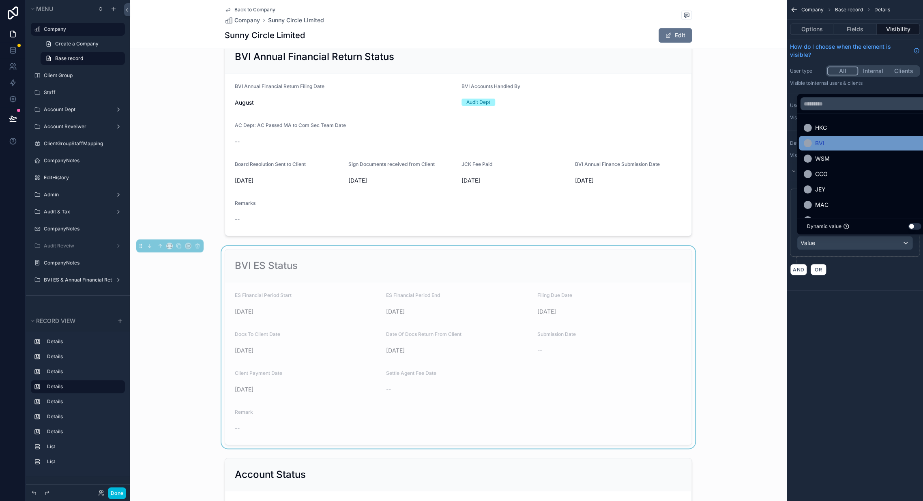
click at [827, 142] on div "BVI" at bounding box center [863, 143] width 121 height 10
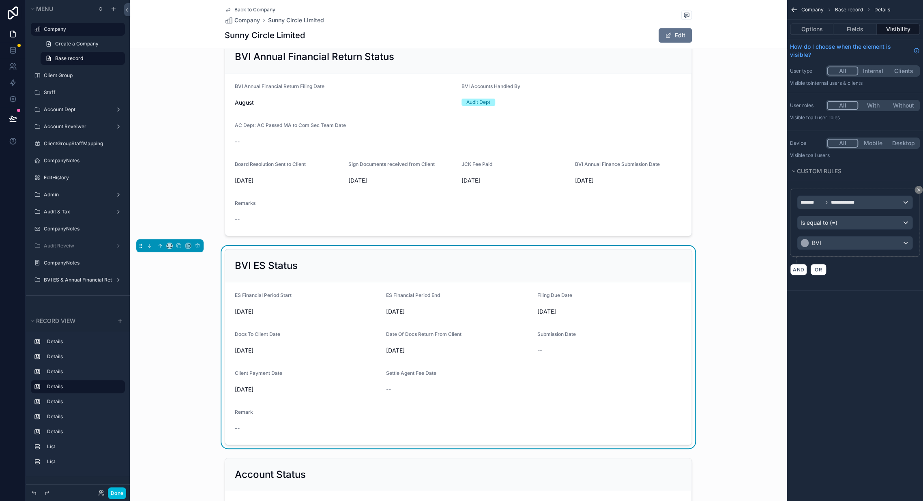
click at [735, 326] on div "BVI ES Status ES Financial Period Start [DATE] ES Financial Period End [DATE] F…" at bounding box center [458, 347] width 657 height 202
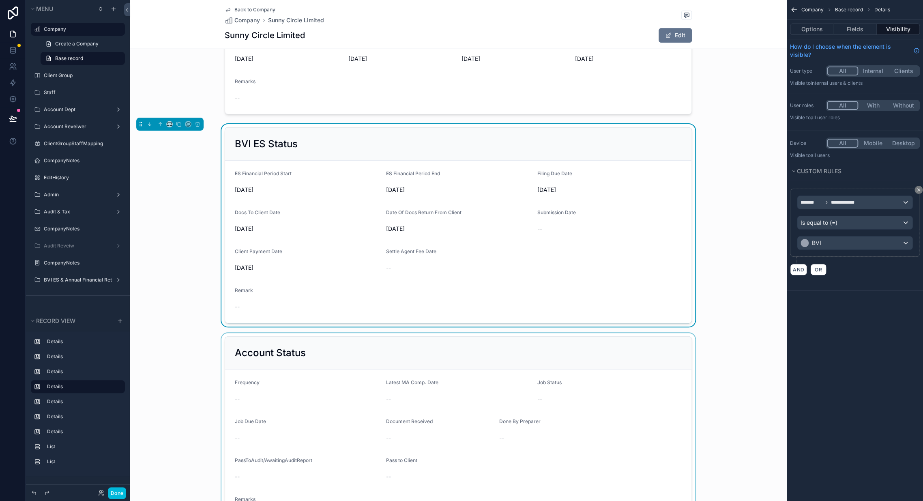
scroll to position [315, 0]
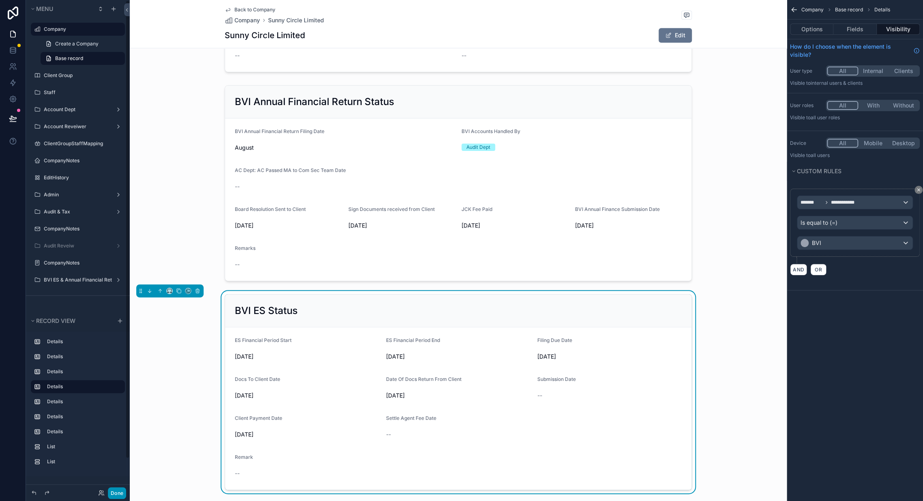
click at [117, 490] on button "Done" at bounding box center [117, 493] width 18 height 12
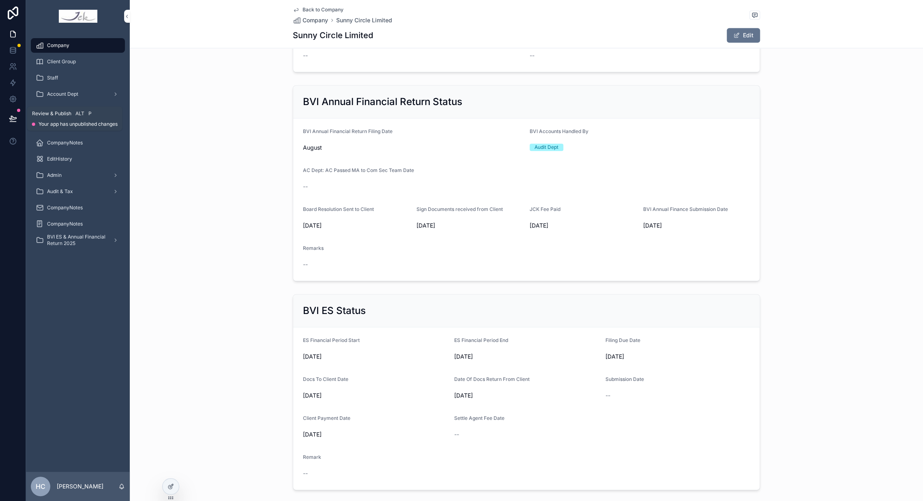
click at [15, 119] on icon at bounding box center [13, 118] width 8 height 8
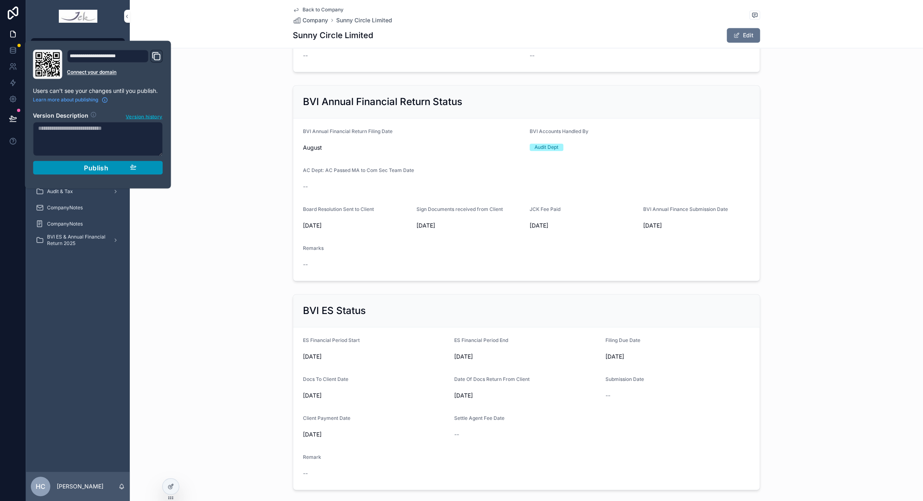
click at [106, 168] on span "Publish" at bounding box center [96, 167] width 24 height 8
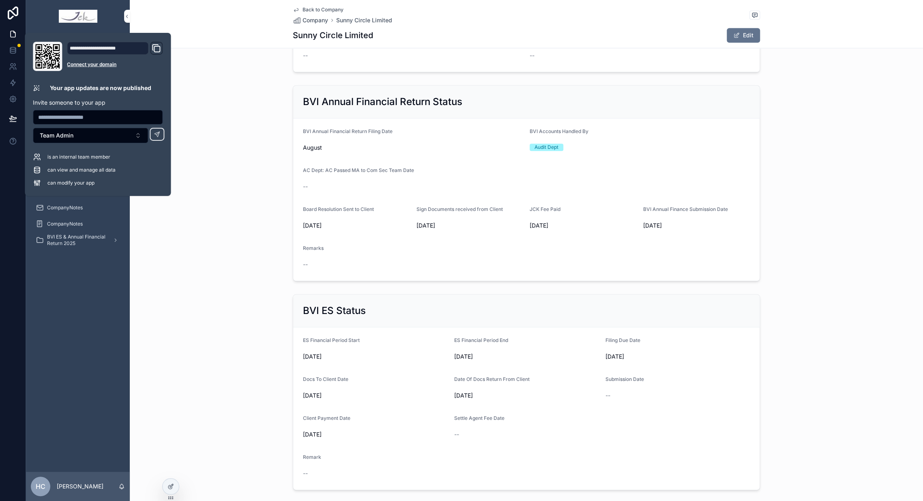
drag, startPoint x: 200, startPoint y: 324, endPoint x: 200, endPoint y: 329, distance: 4.9
click at [200, 324] on div "BVI ES Status ES Financial Period Start [DATE] ES Financial Period End [DATE] F…" at bounding box center [526, 392] width 793 height 202
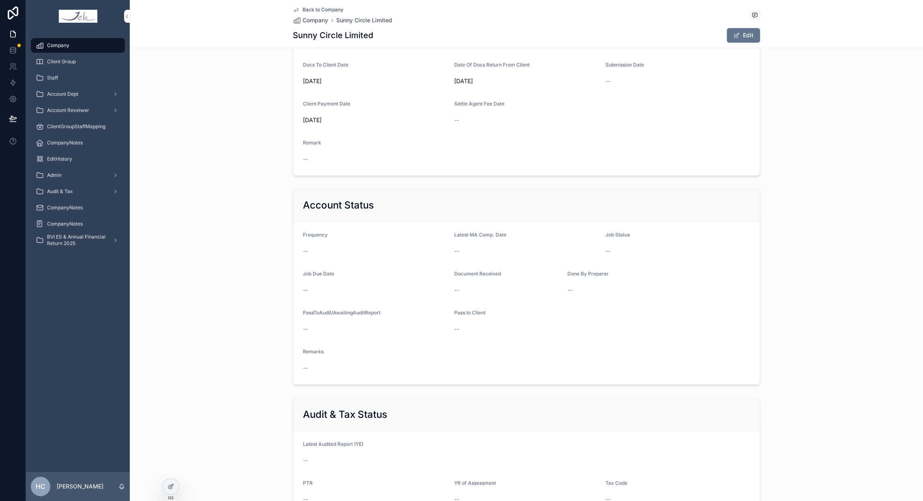
scroll to position [631, 0]
click at [599, 297] on form "Frequency -- Latest MA Comp. Date -- Job Status -- Job Due Date -- Document Rec…" at bounding box center [526, 302] width 466 height 162
click at [597, 304] on form "Frequency -- Latest MA Comp. Date -- Job Status -- Job Due Date -- Document Rec…" at bounding box center [526, 302] width 466 height 162
drag, startPoint x: 169, startPoint y: 492, endPoint x: 255, endPoint y: 444, distance: 98.6
click at [169, 492] on div at bounding box center [171, 486] width 16 height 15
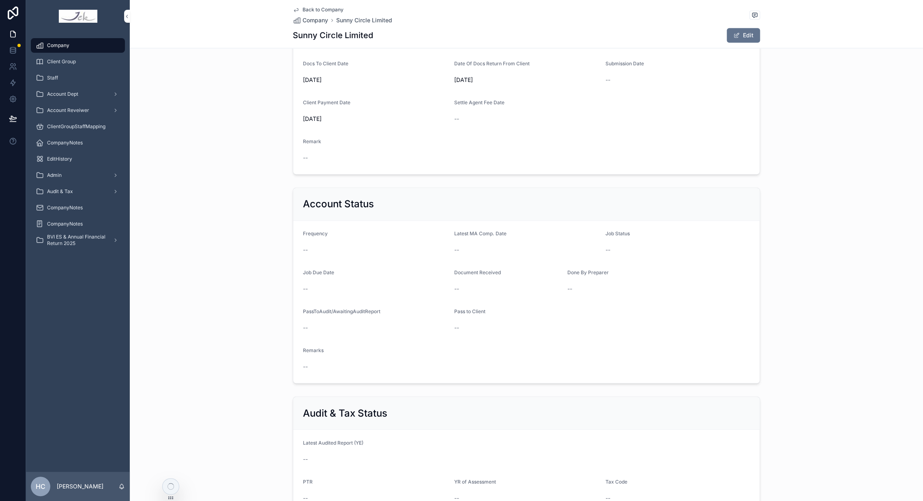
click at [634, 305] on form "Frequency -- Latest MA Comp. Date -- Job Status -- Job Due Date -- Document Rec…" at bounding box center [526, 302] width 466 height 162
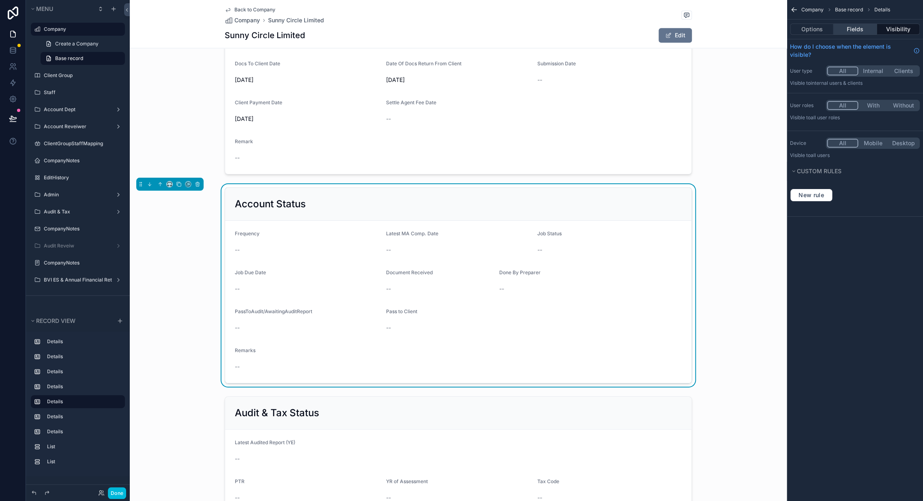
click at [860, 30] on button "Fields" at bounding box center [855, 29] width 43 height 11
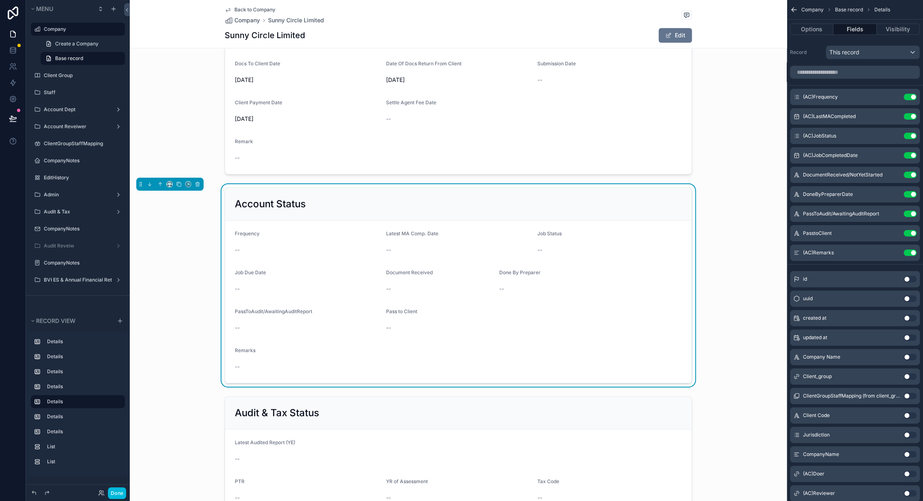
click at [0, 0] on icon "scrollable content" at bounding box center [0, 0] width 0 height 0
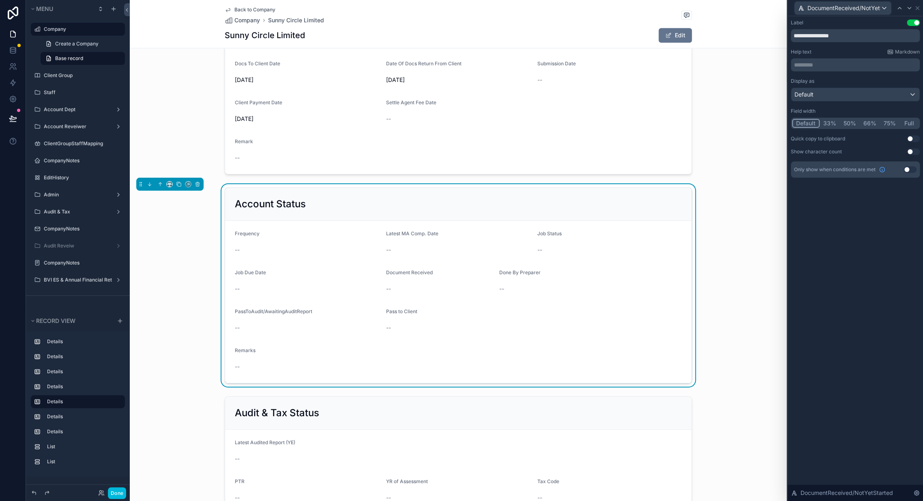
click at [832, 124] on button "33%" at bounding box center [830, 123] width 20 height 9
click at [739, 298] on div "Account Status Frequency -- Latest MA Comp. Date -- Job Status -- Job Due Date …" at bounding box center [458, 285] width 657 height 202
click at [907, 9] on icon at bounding box center [909, 8] width 6 height 6
click at [907, 9] on icon at bounding box center [905, 8] width 6 height 6
click at [907, 9] on icon at bounding box center [909, 8] width 6 height 6
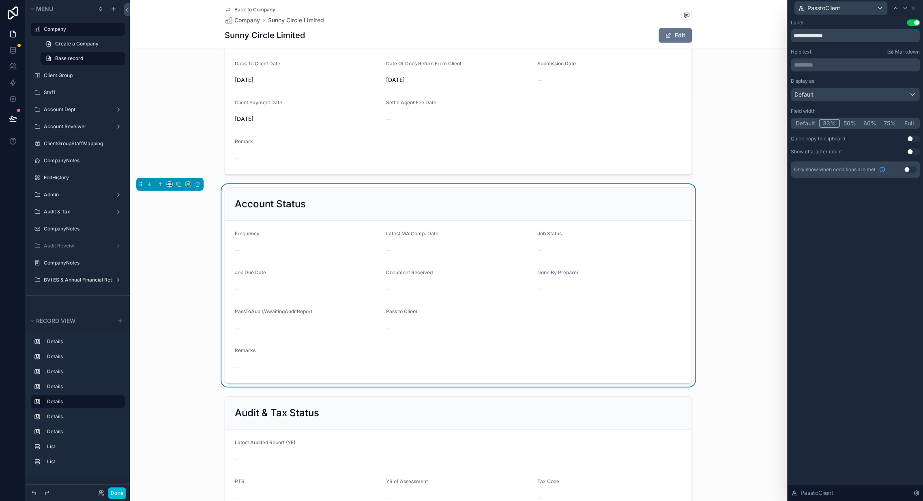
click at [732, 286] on div "Account Status Frequency -- Latest MA Comp. Date -- Job Status -- Job Due Date …" at bounding box center [458, 285] width 657 height 202
click at [114, 494] on button "Done" at bounding box center [117, 493] width 18 height 12
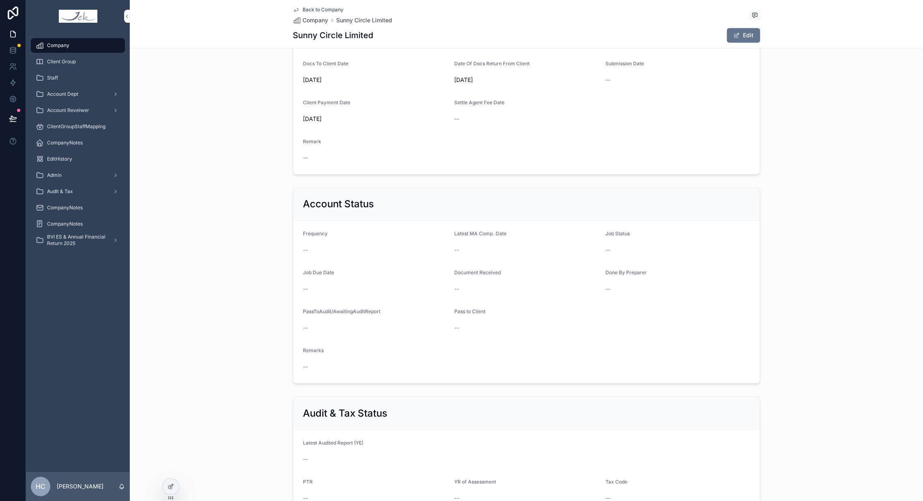
click at [547, 329] on div "--" at bounding box center [526, 328] width 145 height 8
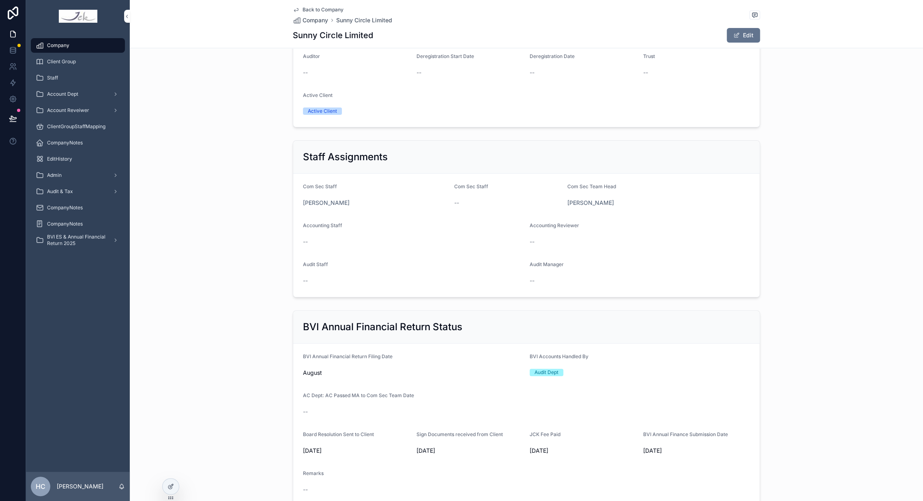
scroll to position [0, 0]
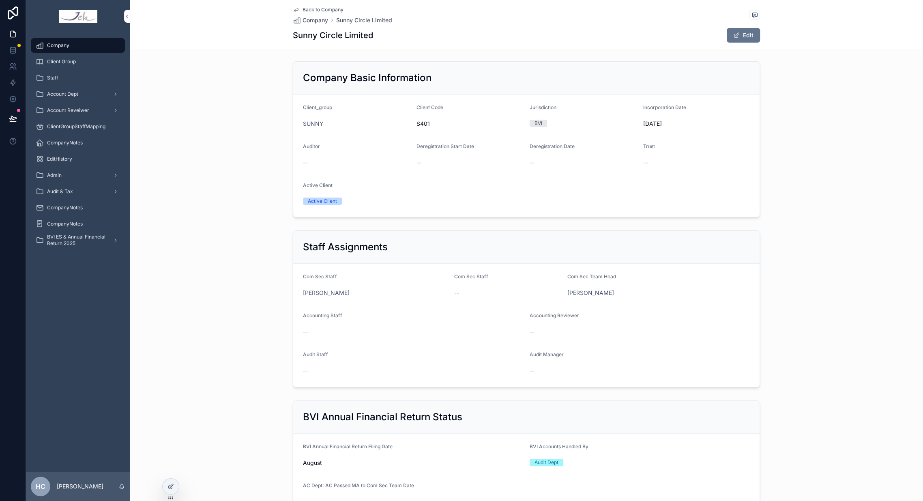
click at [673, 323] on div "Accounting Reviewer --" at bounding box center [640, 325] width 220 height 26
drag, startPoint x: 660, startPoint y: 324, endPoint x: 515, endPoint y: 326, distance: 144.8
click at [513, 327] on div "--" at bounding box center [413, 331] width 220 height 13
click at [175, 491] on div at bounding box center [171, 486] width 16 height 15
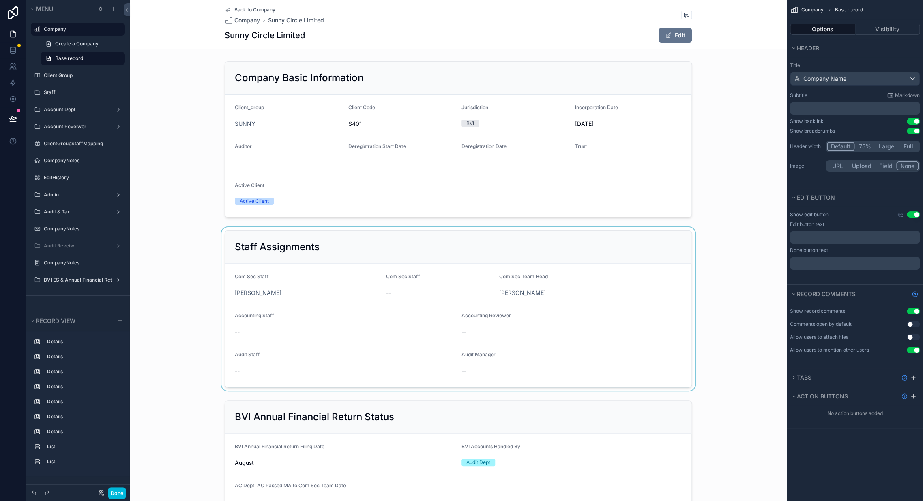
click at [591, 250] on div "scrollable content" at bounding box center [458, 308] width 657 height 163
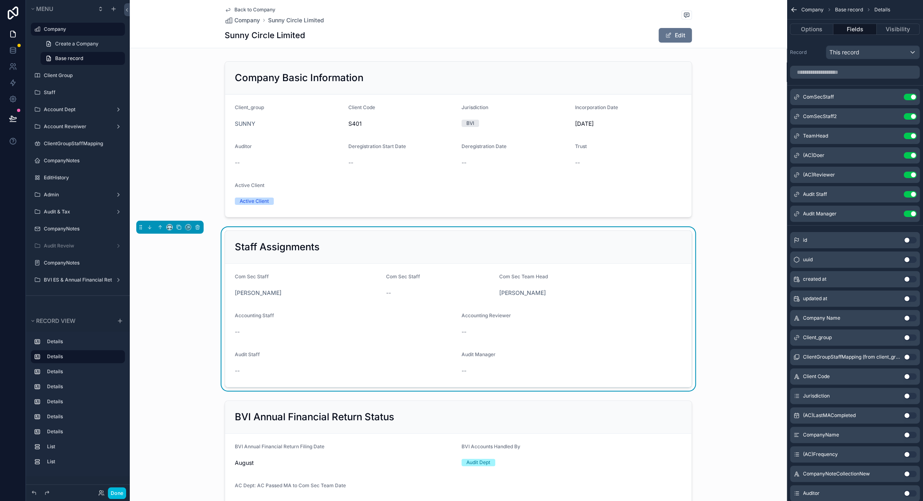
click at [866, 117] on div "ComSecStaff2 Use setting" at bounding box center [855, 116] width 130 height 16
click at [0, 0] on icon "scrollable content" at bounding box center [0, 0] width 0 height 0
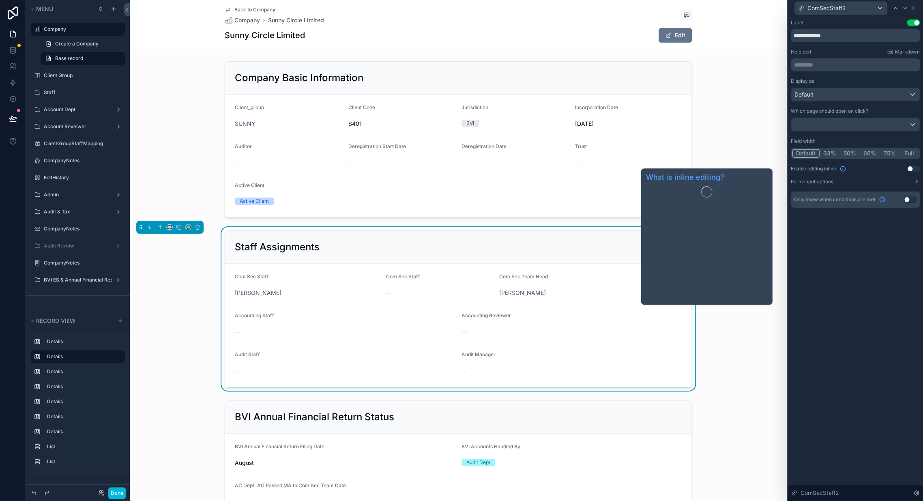
click at [828, 153] on button "33%" at bounding box center [830, 153] width 20 height 9
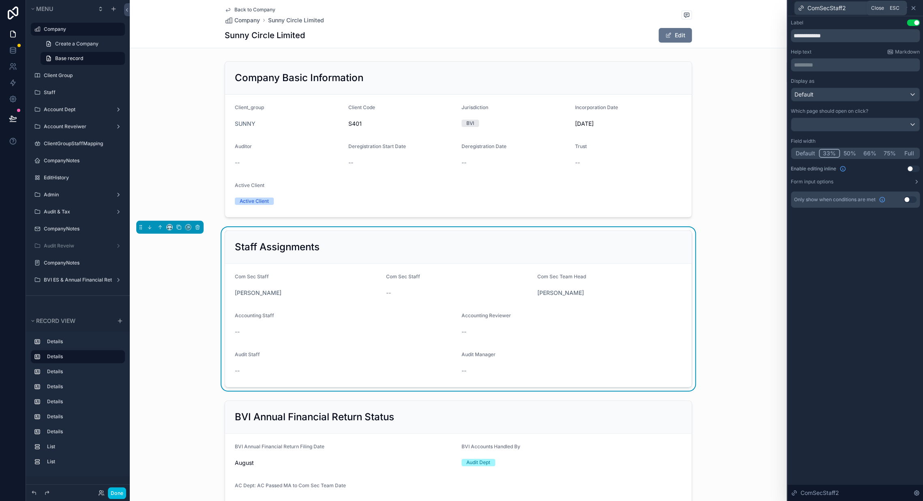
click at [913, 8] on icon at bounding box center [913, 7] width 3 height 3
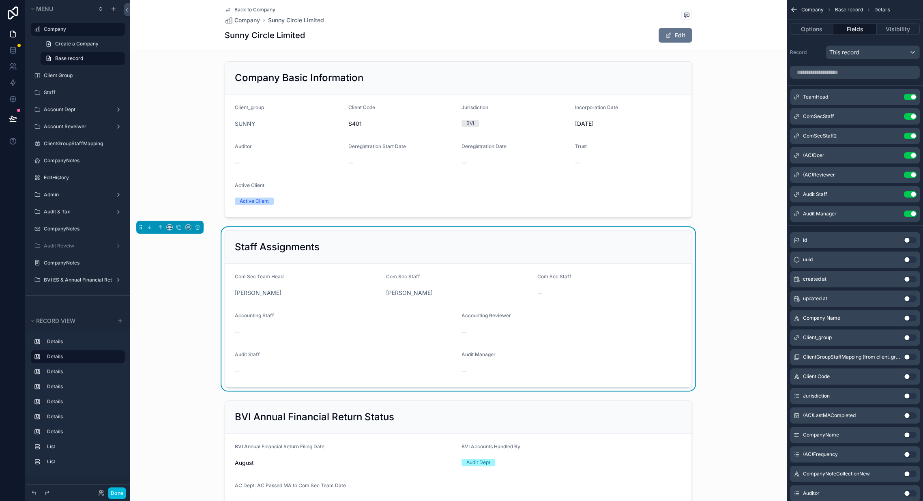
click at [734, 323] on div "Staff Assignments Com Sec Team Head Wing Chan Com Sec Staff [PERSON_NAME] Com S…" at bounding box center [458, 308] width 657 height 163
click at [581, 345] on form "Com Sec Team Head Wing Chan Com Sec Staff [PERSON_NAME] Com Sec Staff -- Accoun…" at bounding box center [458, 325] width 466 height 123
click at [587, 350] on form "Com Sec Team Head Wing Chan Com Sec Staff [PERSON_NAME] Com Sec Staff -- Accoun…" at bounding box center [458, 325] width 466 height 123
click at [590, 350] on form "Com Sec Team Head Wing Chan Com Sec Staff [PERSON_NAME] Com Sec Staff -- Accoun…" at bounding box center [458, 325] width 466 height 123
click at [594, 348] on form "Com Sec Team Head Wing Chan Com Sec Staff [PERSON_NAME] Com Sec Staff -- Accoun…" at bounding box center [458, 325] width 466 height 123
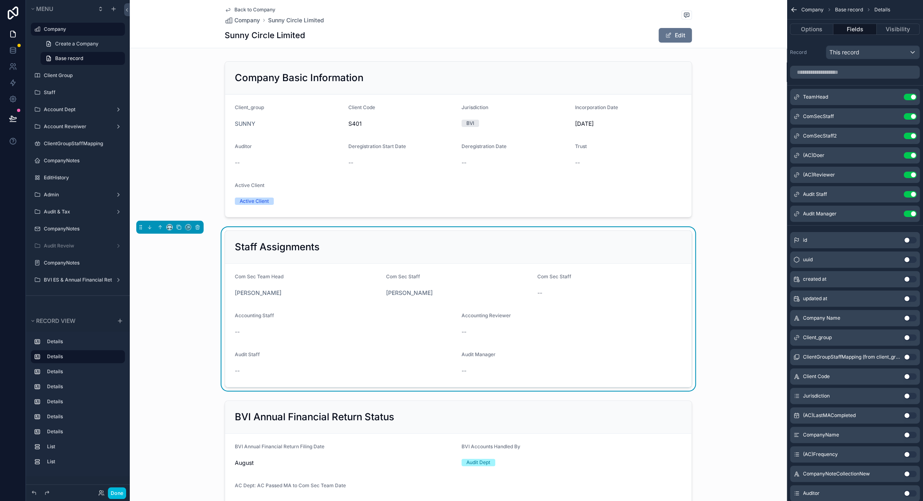
click at [594, 345] on form "Com Sec Team Head Wing Chan Com Sec Staff [PERSON_NAME] Com Sec Staff -- Accoun…" at bounding box center [458, 325] width 466 height 123
click at [818, 31] on button "Options" at bounding box center [811, 29] width 43 height 11
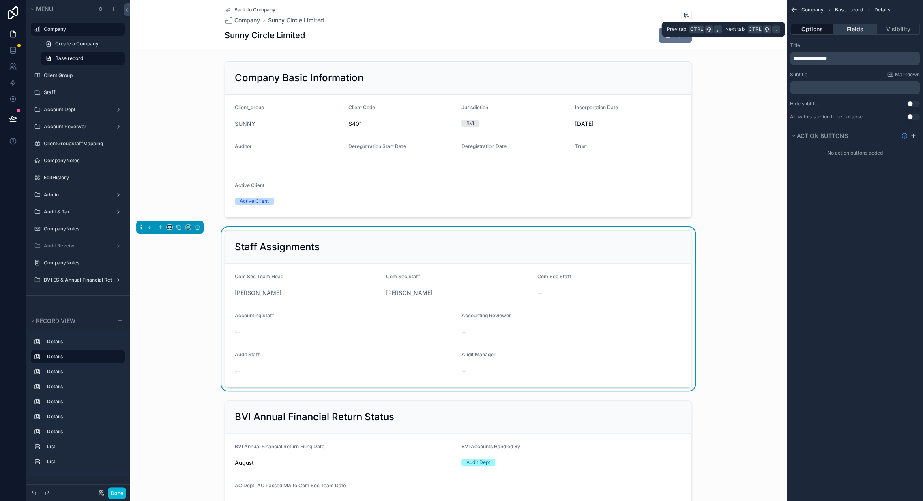
click at [853, 32] on button "Fields" at bounding box center [855, 29] width 43 height 11
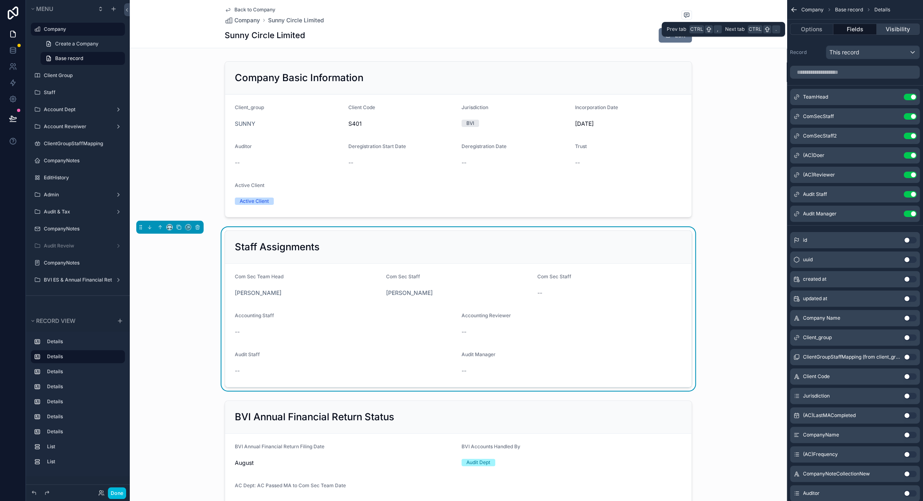
click at [890, 32] on button "Visibility" at bounding box center [898, 29] width 43 height 11
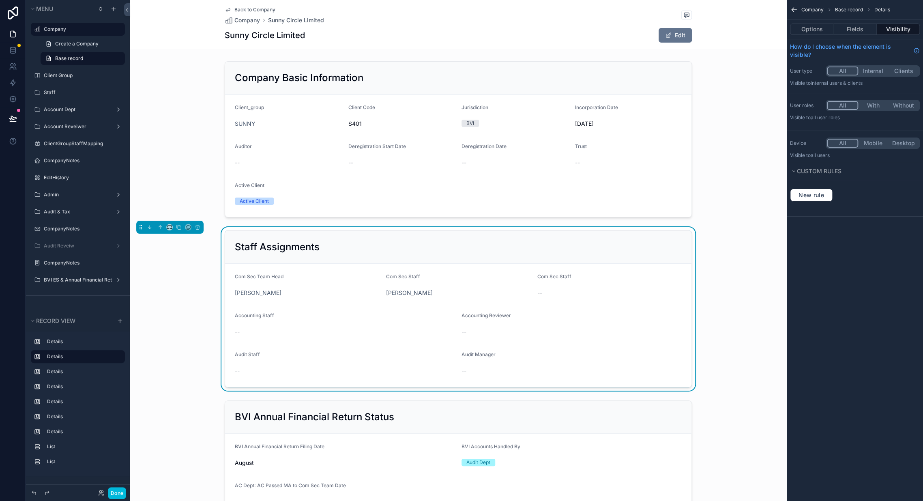
click at [720, 273] on div "Staff Assignments Com Sec Team Head Wing Chan Com Sec Staff [PERSON_NAME] Com S…" at bounding box center [458, 308] width 657 height 163
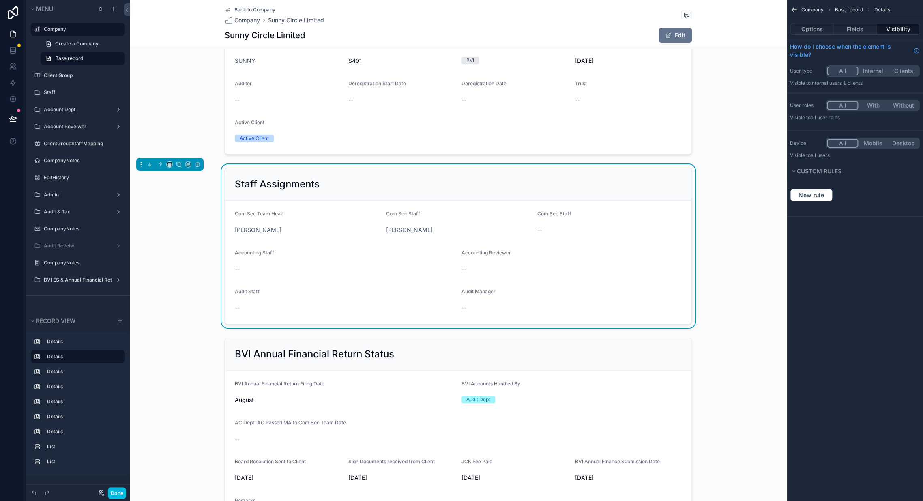
scroll to position [180, 0]
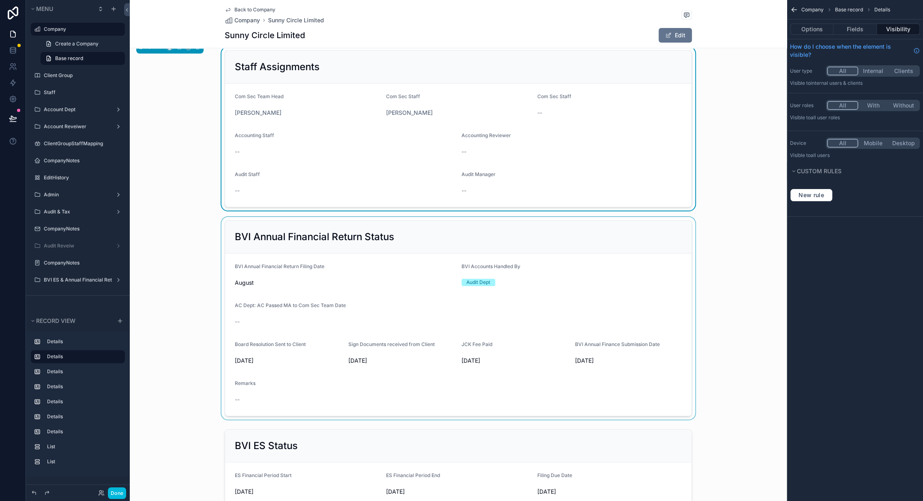
click at [631, 298] on div "scrollable content" at bounding box center [458, 318] width 657 height 202
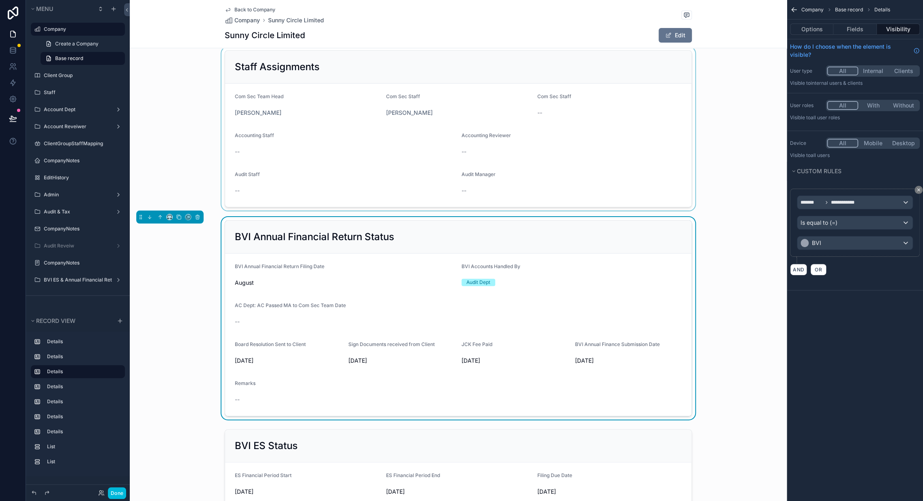
click at [592, 136] on div "scrollable content" at bounding box center [458, 128] width 657 height 163
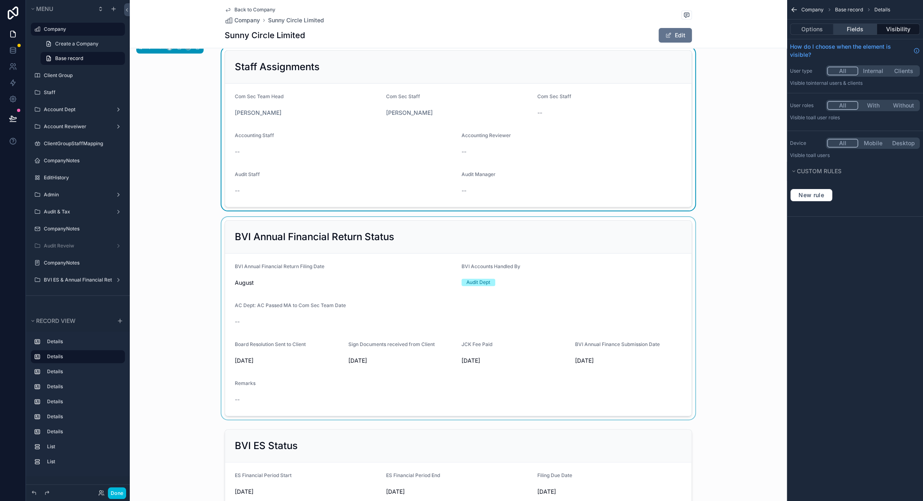
click at [850, 31] on button "Fields" at bounding box center [855, 29] width 43 height 11
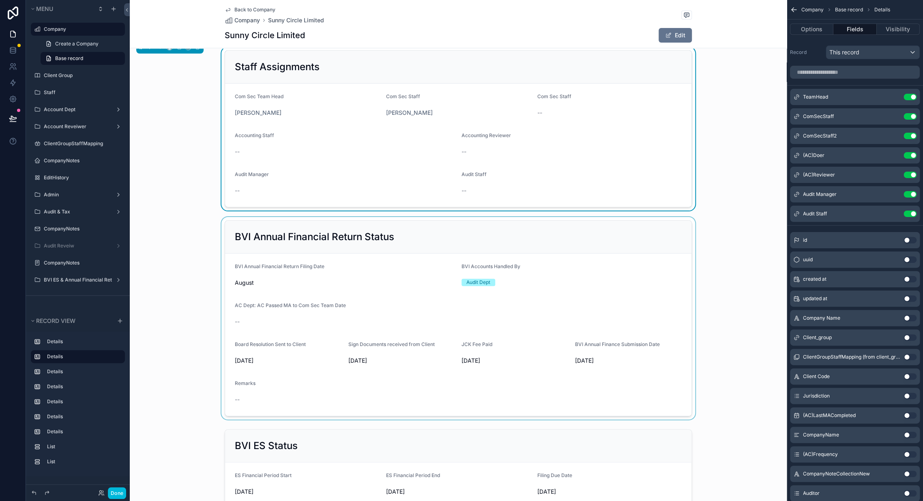
click at [737, 217] on div "scrollable content" at bounding box center [458, 318] width 657 height 202
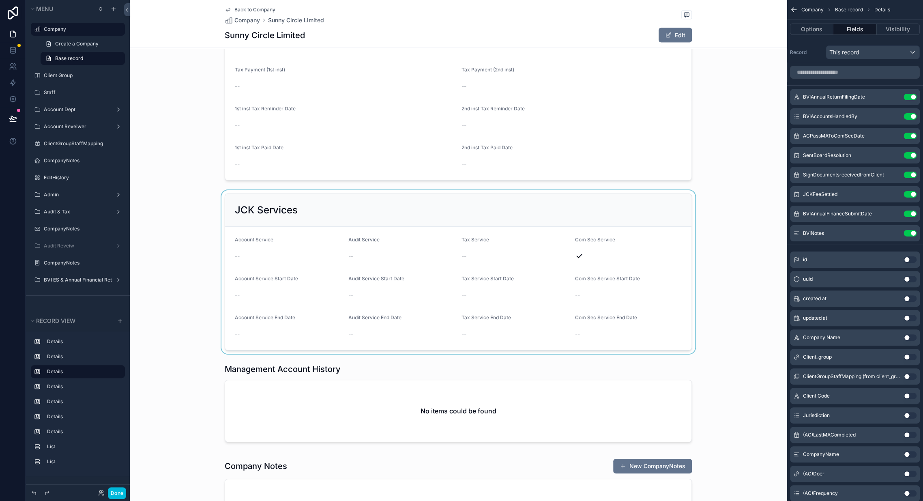
scroll to position [1307, 0]
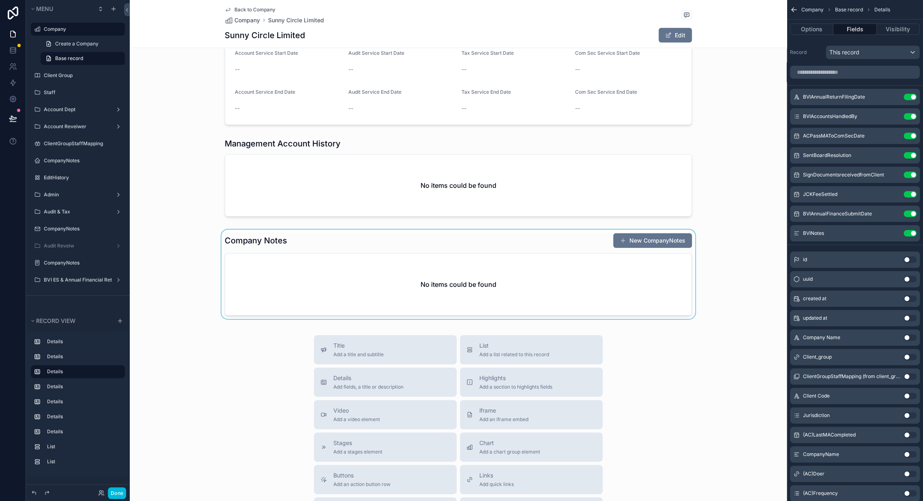
click at [569, 279] on div "scrollable content" at bounding box center [458, 276] width 657 height 92
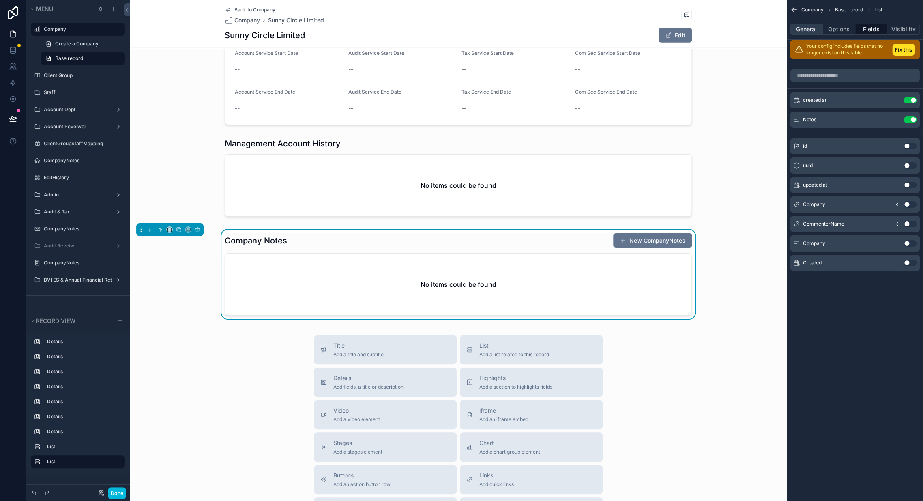
click at [801, 33] on button "General" at bounding box center [806, 29] width 33 height 11
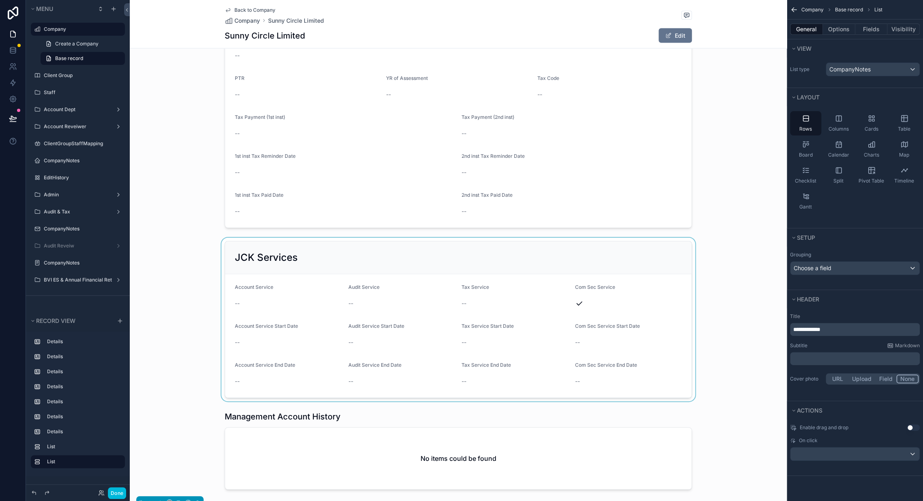
scroll to position [1036, 0]
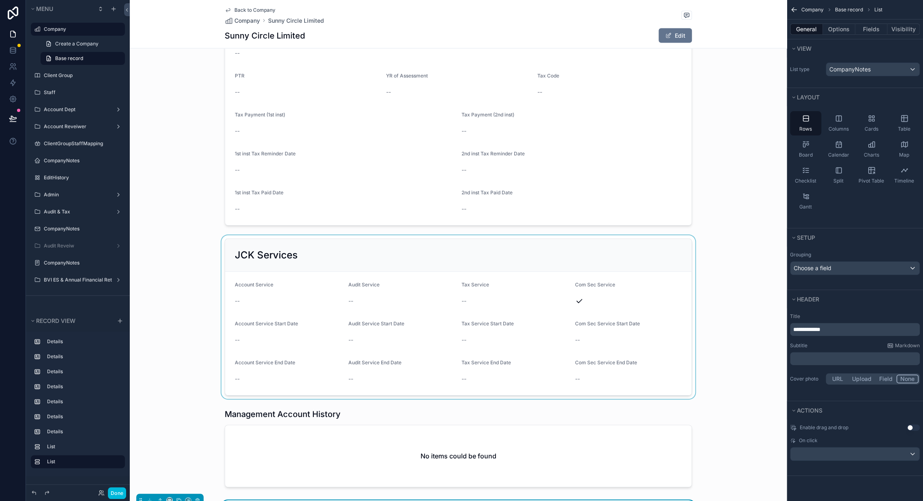
click at [755, 317] on div "scrollable content" at bounding box center [458, 316] width 657 height 163
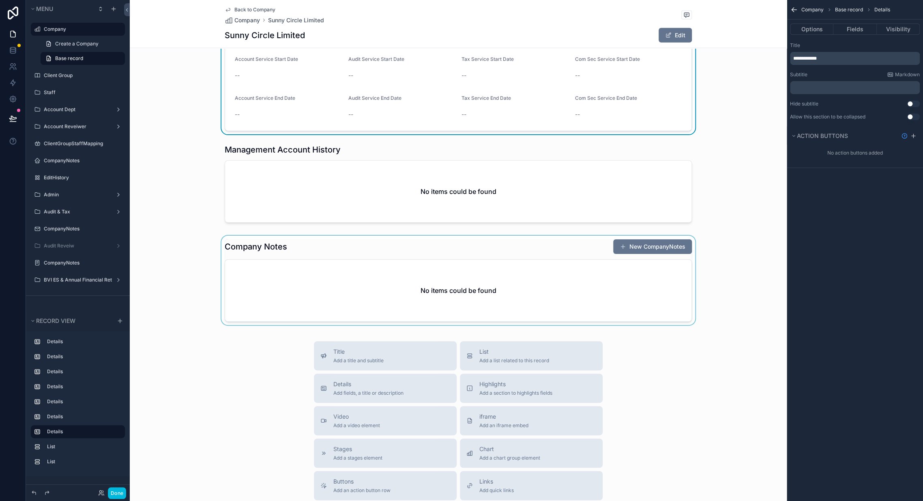
scroll to position [1307, 0]
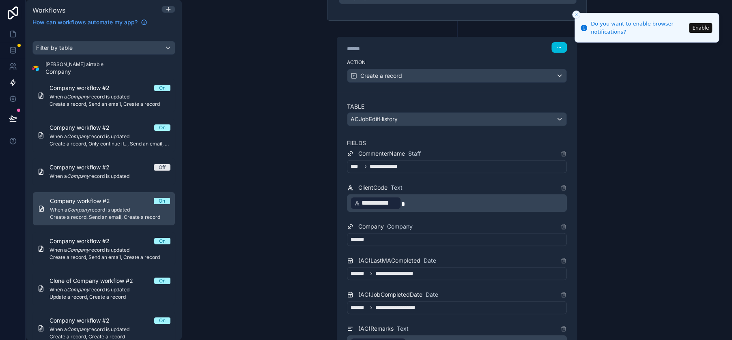
scroll to position [225, 0]
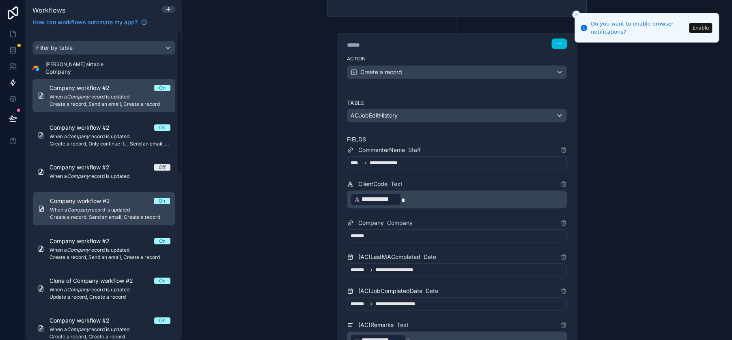
click at [73, 101] on span "Create a record, Send an email, Create a record" at bounding box center [109, 104] width 121 height 6
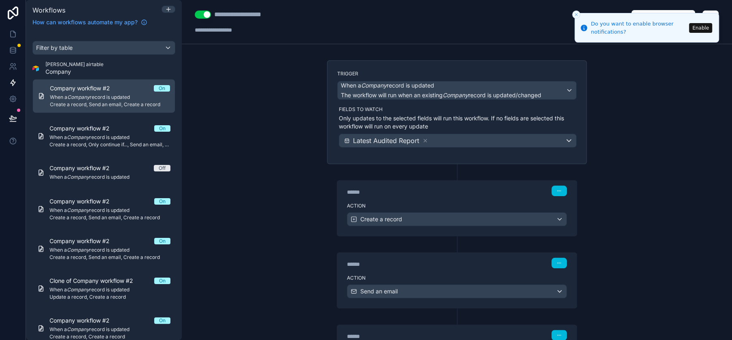
click at [430, 203] on label "Action" at bounding box center [457, 206] width 220 height 6
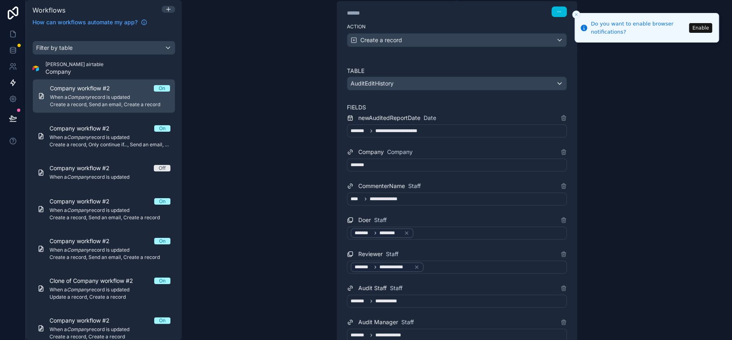
scroll to position [180, 0]
click at [430, 198] on div "**********" at bounding box center [457, 198] width 220 height 13
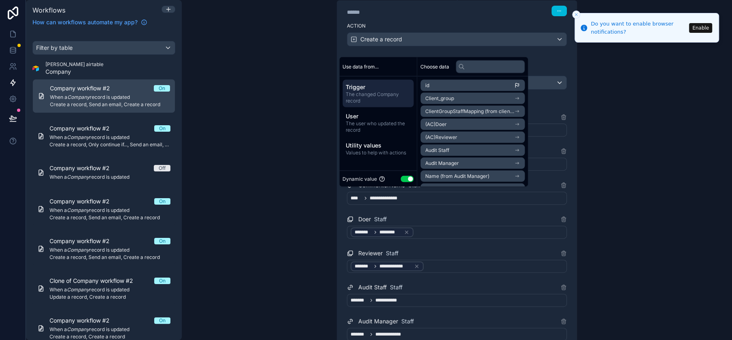
click at [430, 206] on div "**********" at bounding box center [457, 170] width 550 height 340
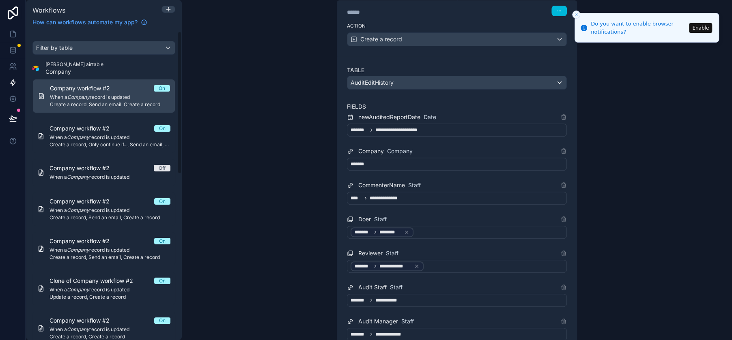
click at [230, 143] on div "**********" at bounding box center [457, 170] width 550 height 340
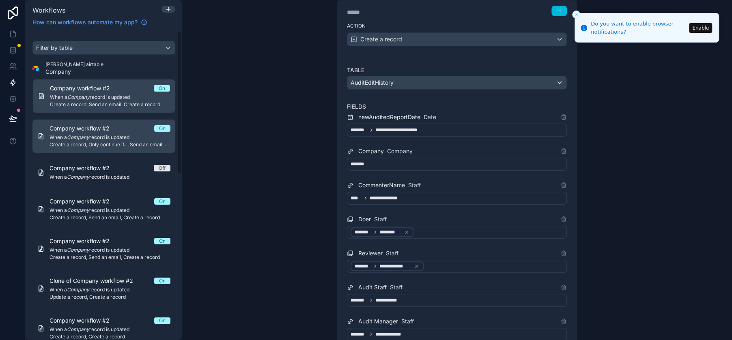
click at [91, 122] on link "Company workflow #2 On When a Company record is updated Create a record, Only c…" at bounding box center [103, 136] width 143 height 33
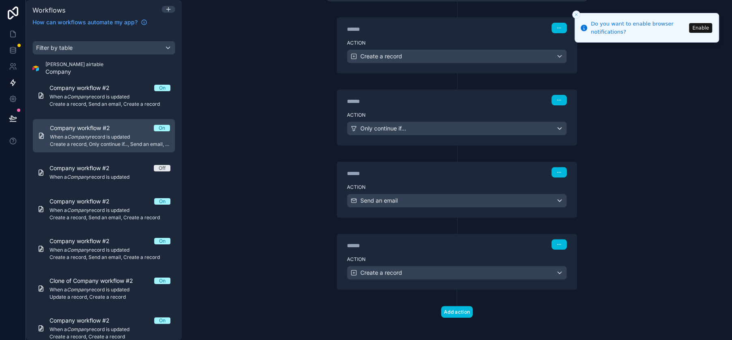
click at [417, 114] on label "Action" at bounding box center [457, 115] width 220 height 6
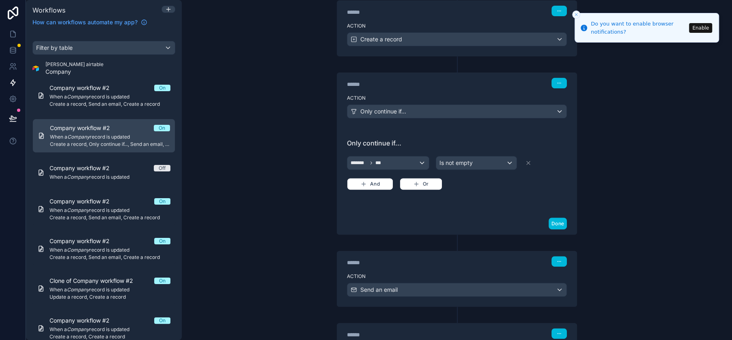
click at [430, 92] on div "Action Only continue if..." at bounding box center [456, 110] width 239 height 37
click at [230, 145] on div "**********" at bounding box center [457, 170] width 550 height 340
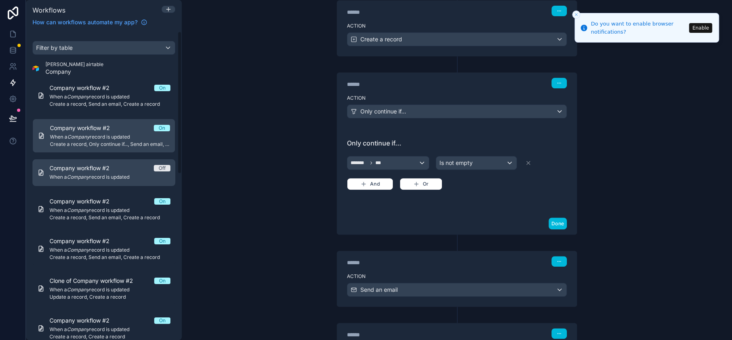
click at [93, 174] on span "When a Company record is updated" at bounding box center [109, 177] width 121 height 6
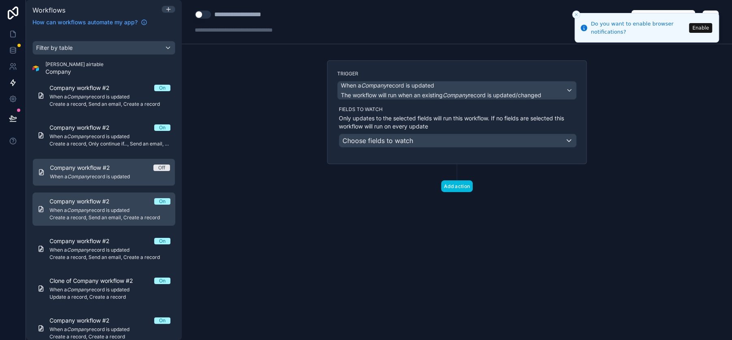
click at [123, 207] on span "When a Company record is updated" at bounding box center [109, 210] width 121 height 6
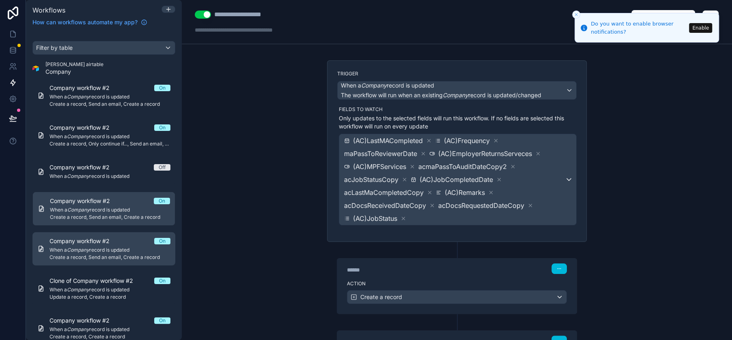
click at [130, 248] on span "When a Company record is updated" at bounding box center [109, 250] width 121 height 6
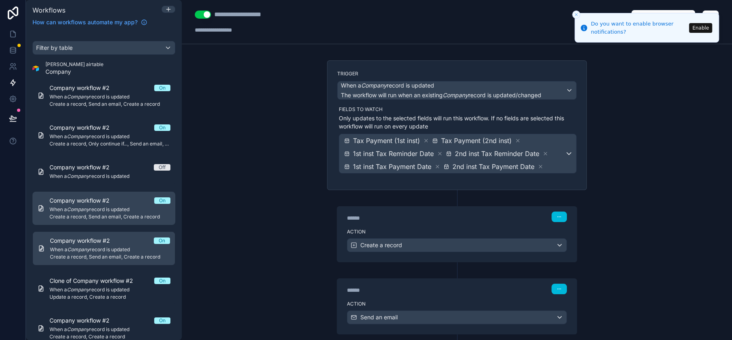
click at [132, 209] on span "When a Company record is updated" at bounding box center [109, 209] width 121 height 6
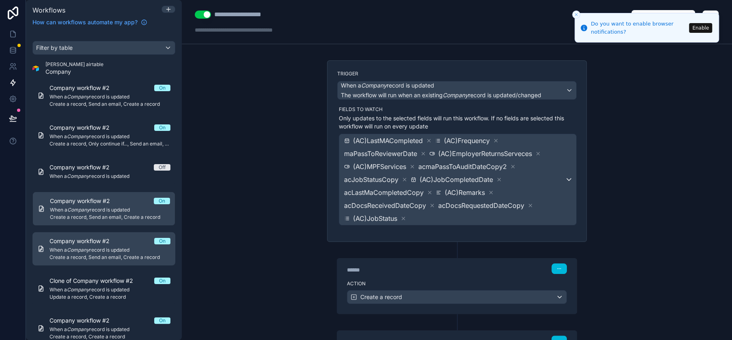
click at [120, 248] on span "When a Company record is updated" at bounding box center [109, 250] width 121 height 6
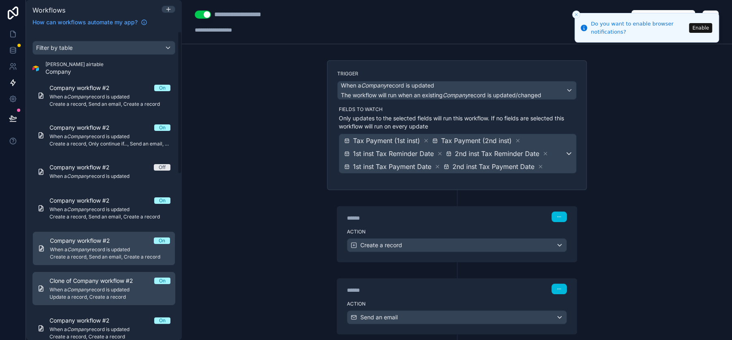
click at [112, 295] on span "Update a record, Create a record" at bounding box center [109, 297] width 121 height 6
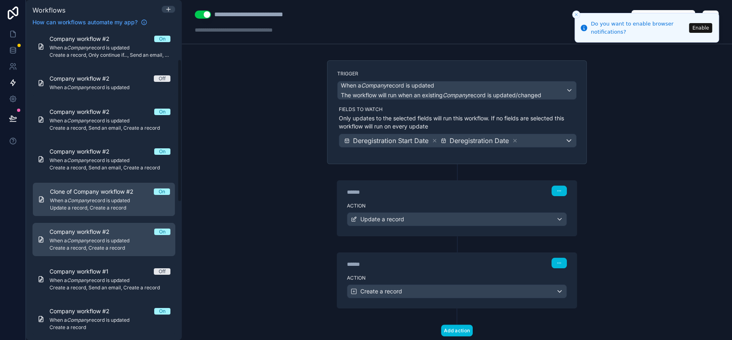
scroll to position [90, 0]
click at [103, 246] on span "Create a record, Create a record" at bounding box center [109, 247] width 121 height 6
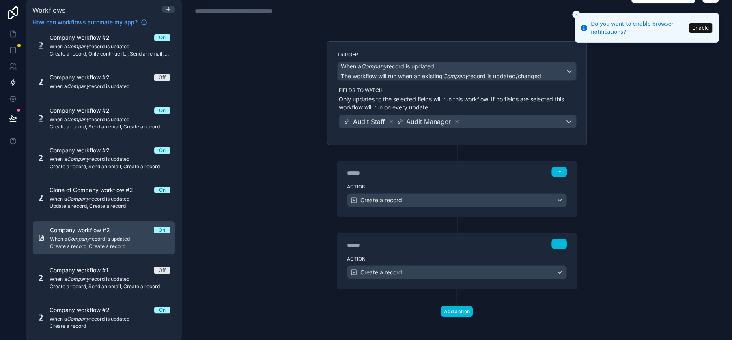
scroll to position [20, 0]
click at [430, 248] on div "****** Step 2" at bounding box center [456, 242] width 239 height 19
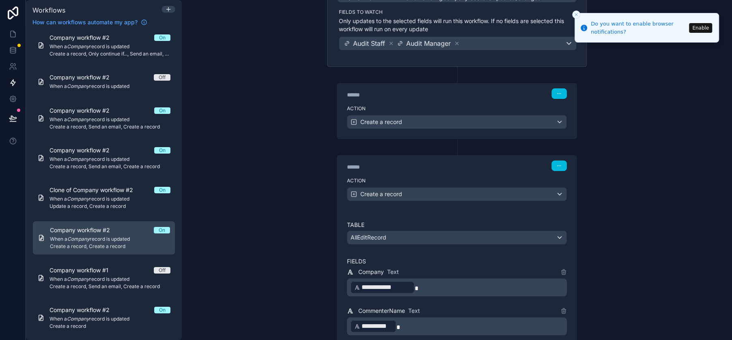
scroll to position [110, 0]
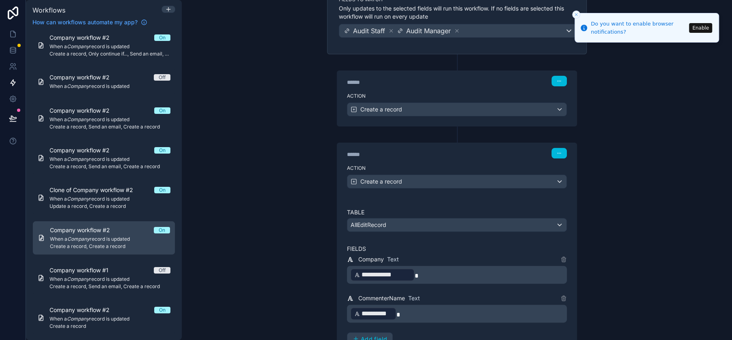
click at [430, 93] on label "Action" at bounding box center [457, 96] width 220 height 6
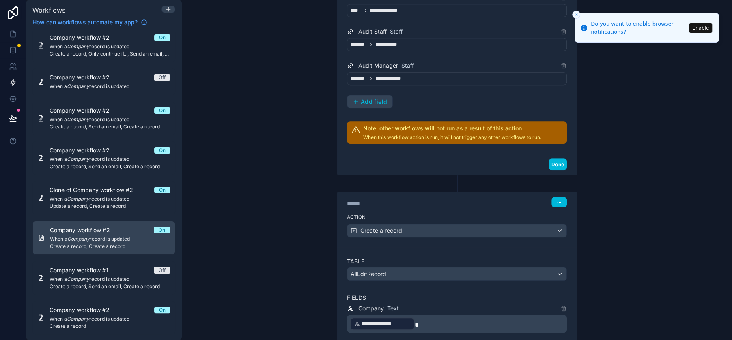
scroll to position [335, 0]
